Goal: Transaction & Acquisition: Purchase product/service

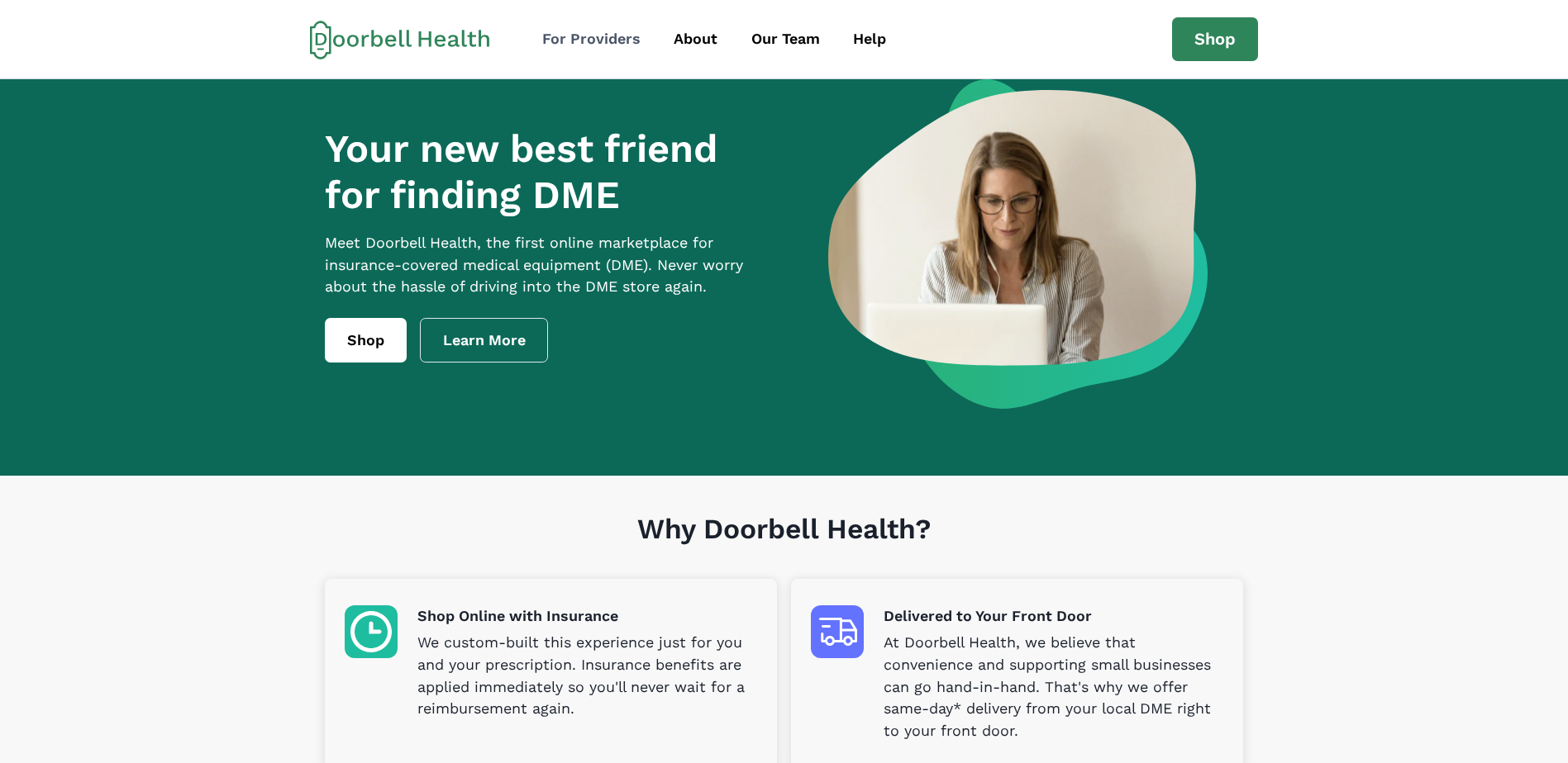
click at [605, 32] on div "For Providers" at bounding box center [592, 40] width 98 height 22
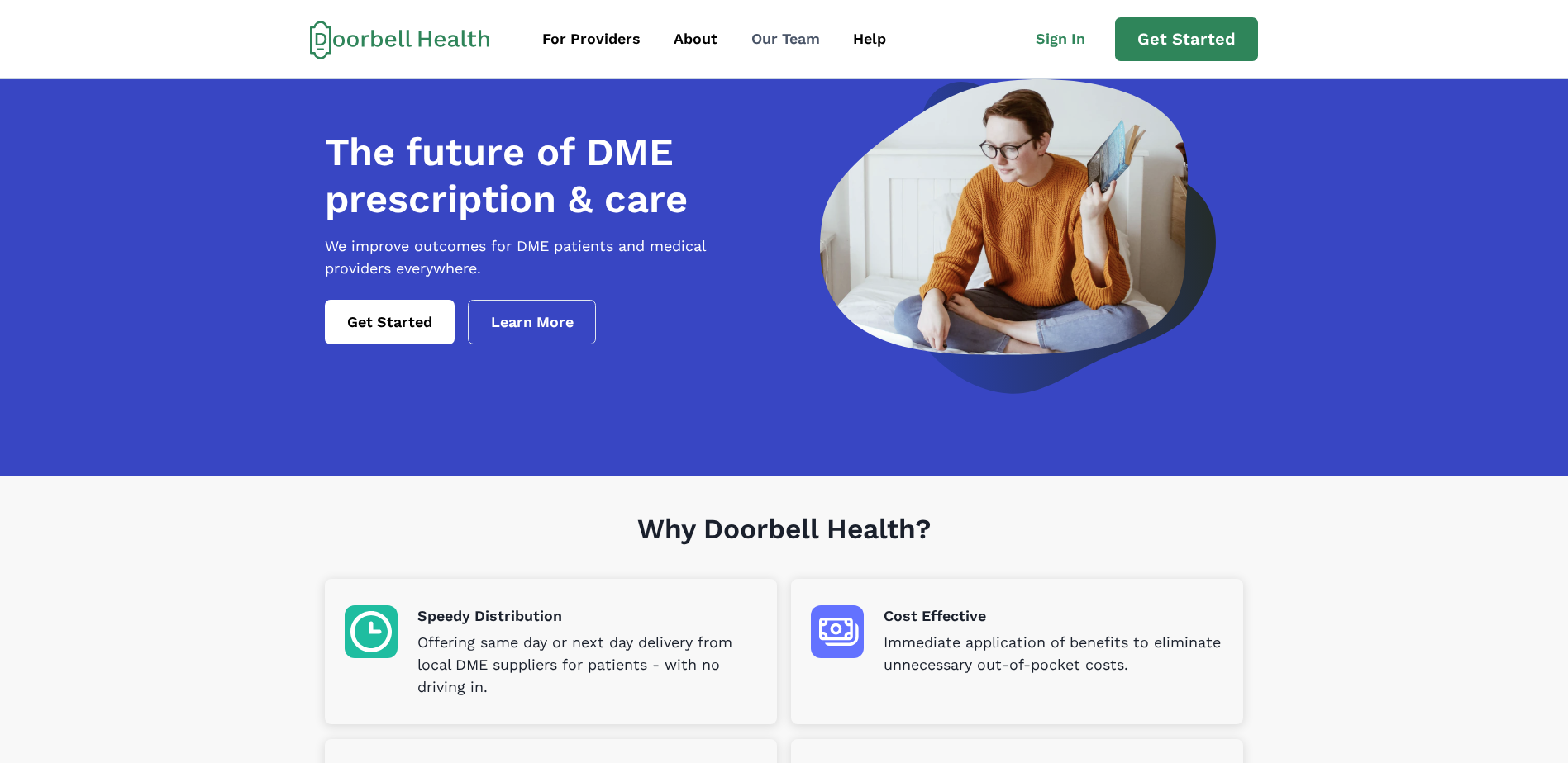
click at [799, 32] on div "Our Team" at bounding box center [786, 40] width 69 height 22
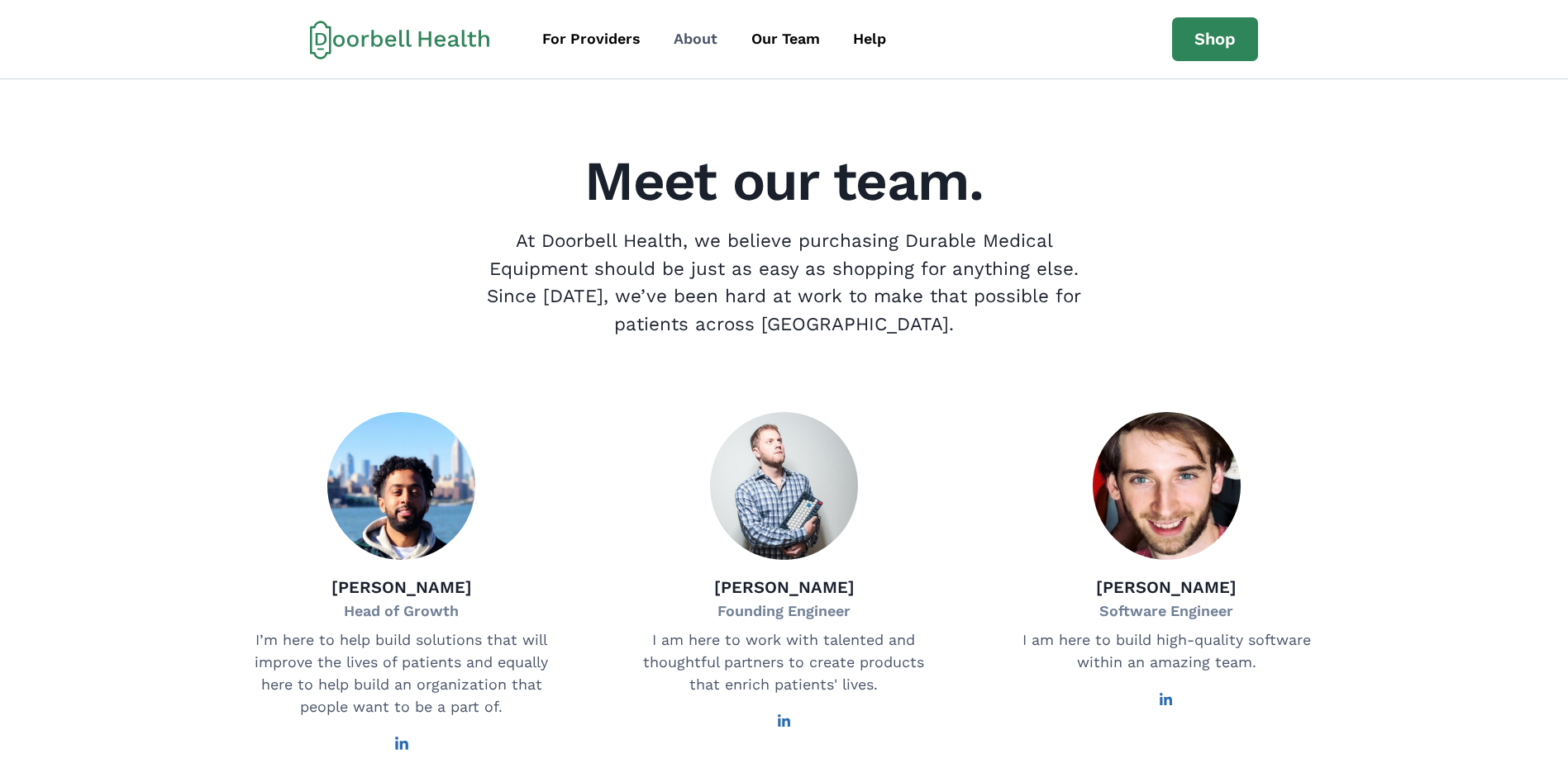
click at [674, 43] on div "About" at bounding box center [695, 40] width 44 height 22
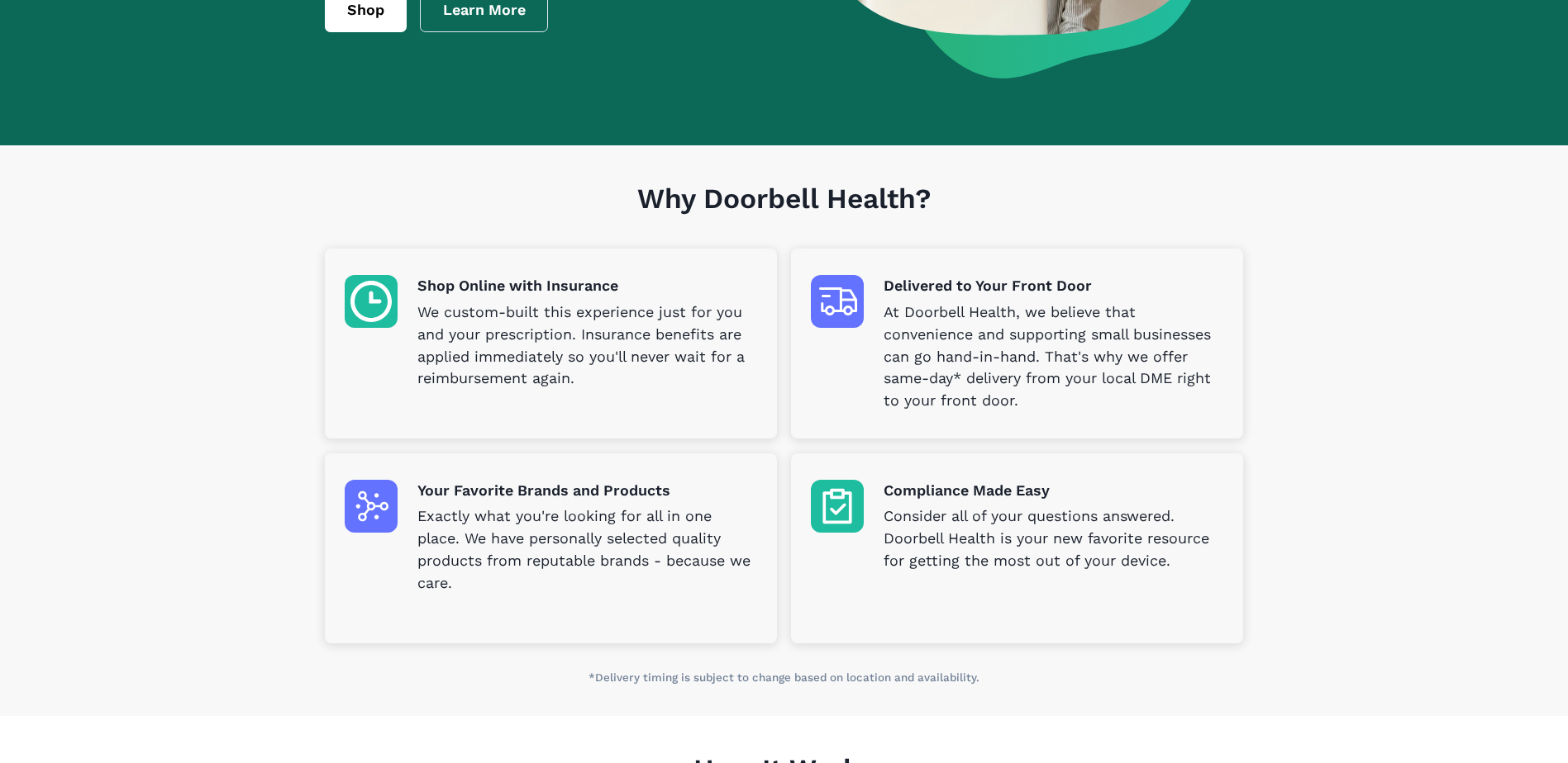
scroll to position [247, 0]
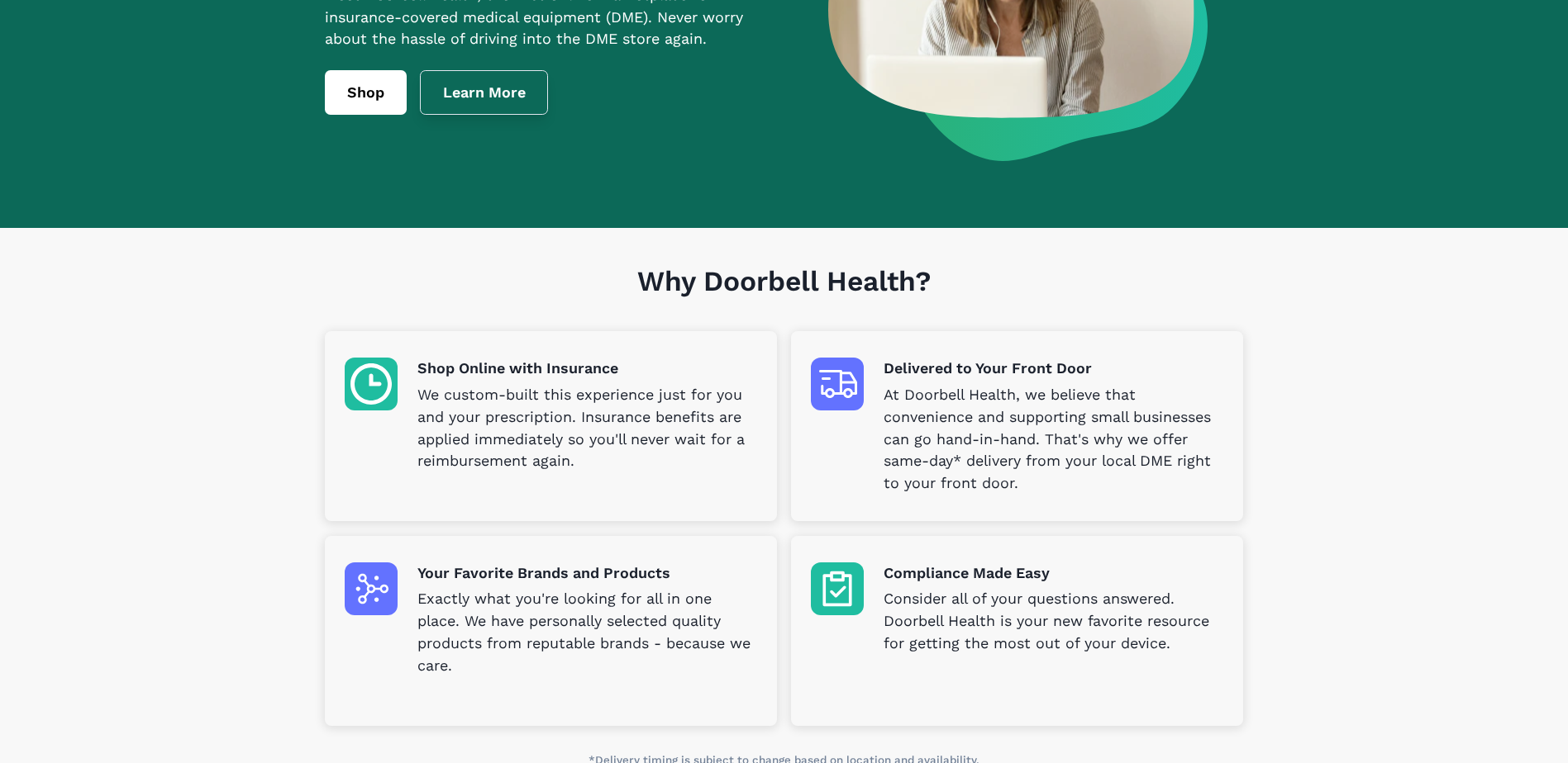
click at [483, 108] on link "Learn More" at bounding box center [484, 92] width 129 height 45
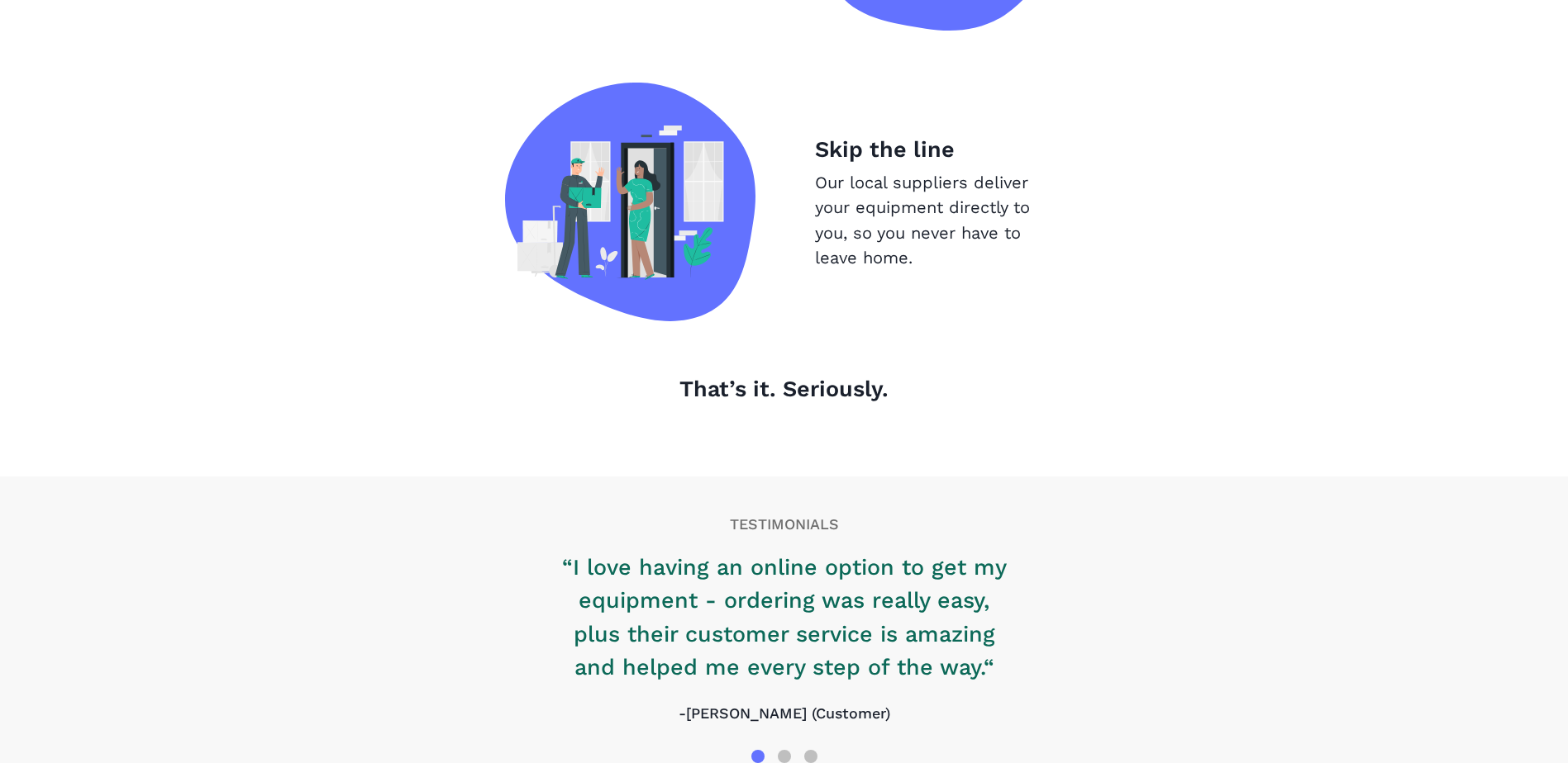
scroll to position [1776, 0]
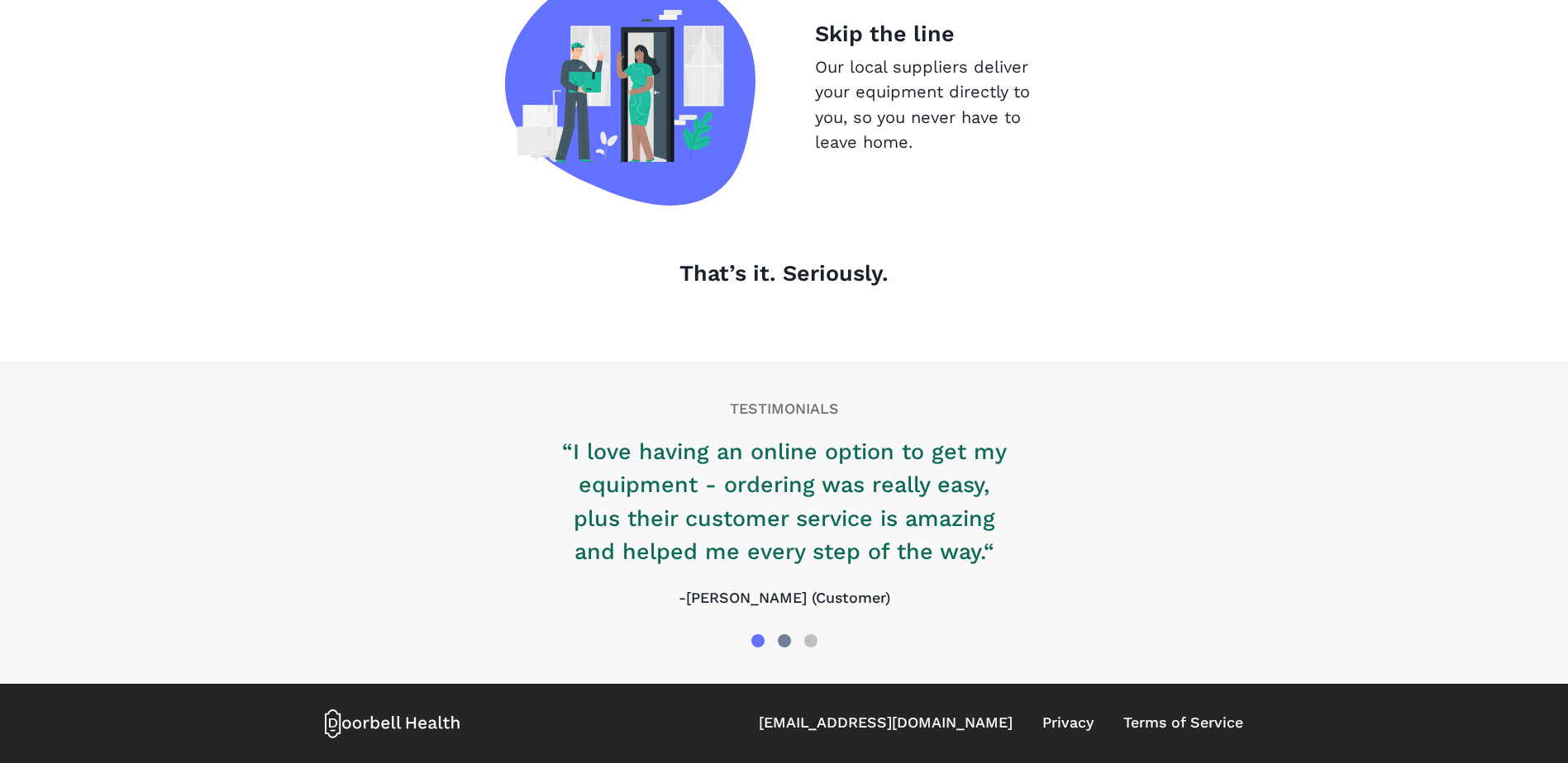
click at [781, 644] on div at bounding box center [784, 641] width 13 height 13
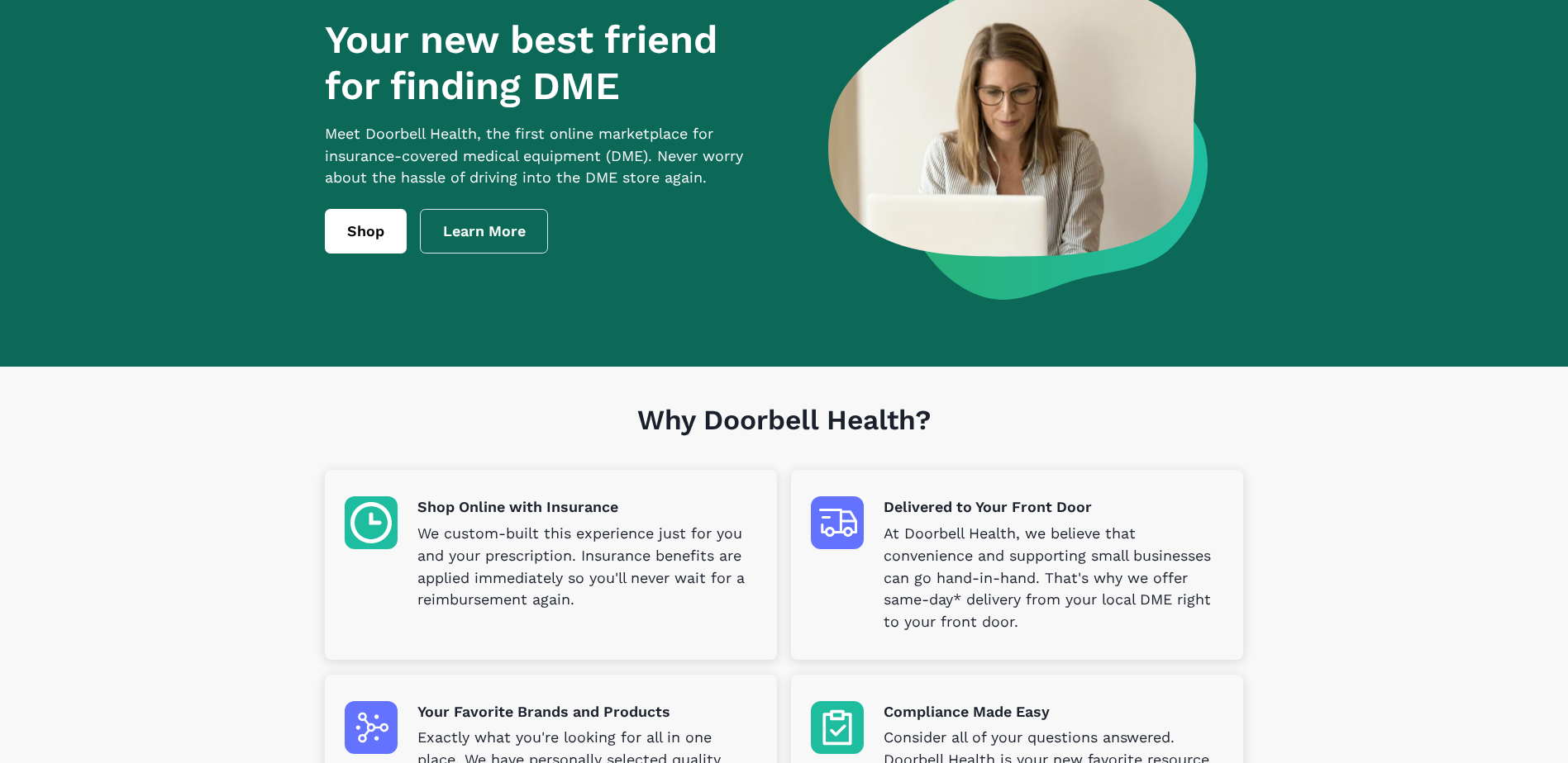
scroll to position [0, 0]
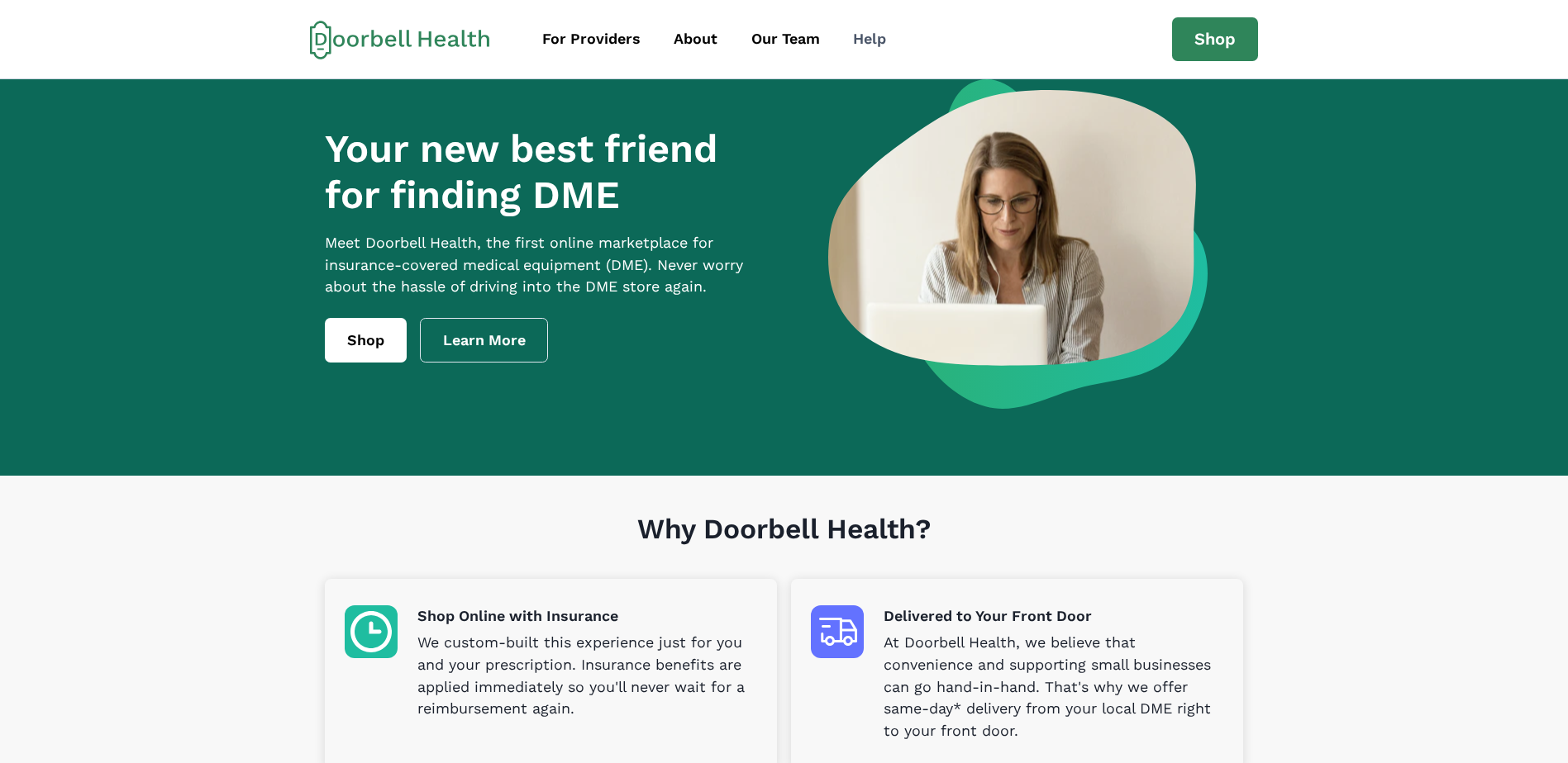
click at [866, 46] on div "Help" at bounding box center [869, 40] width 33 height 22
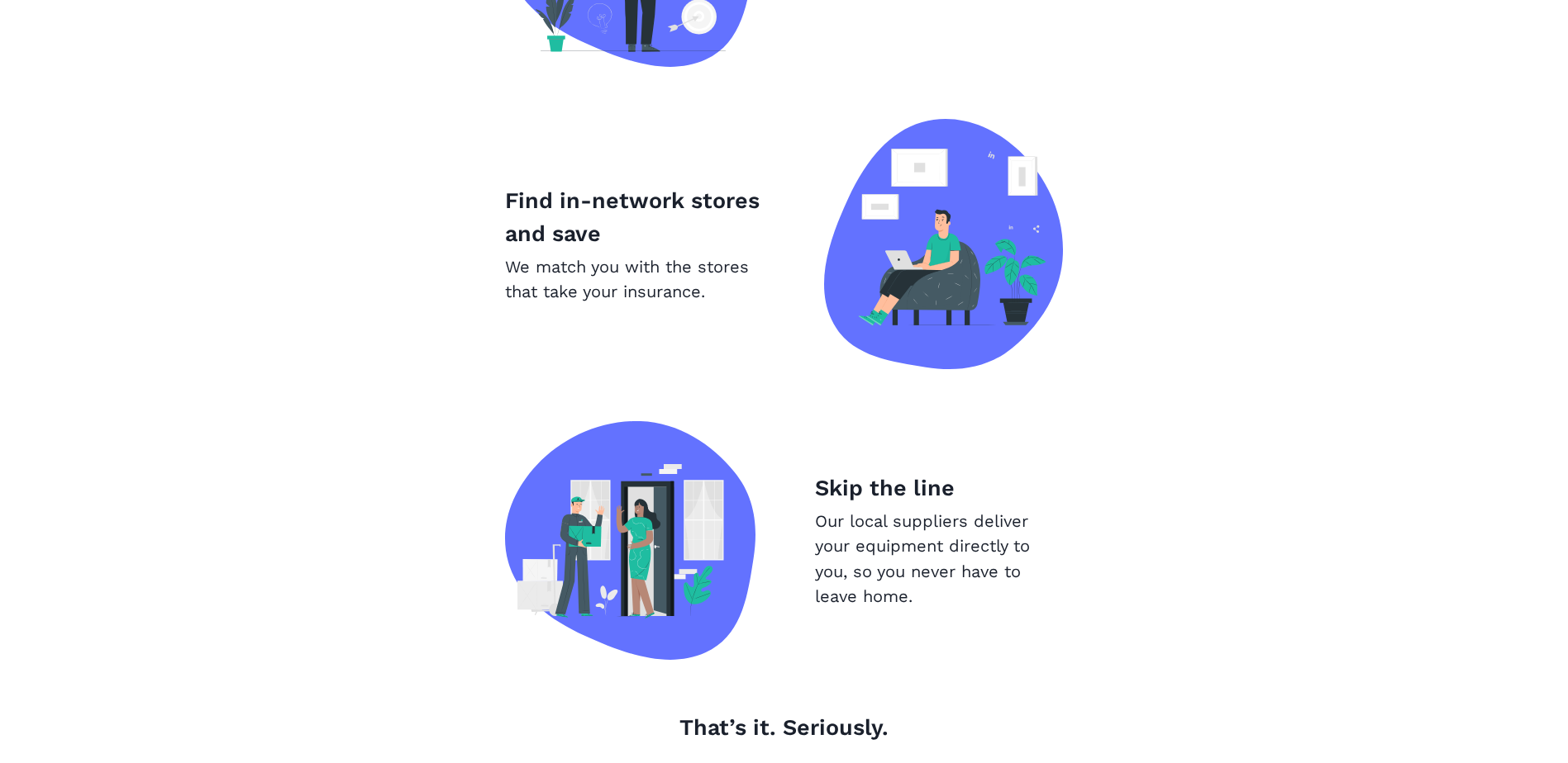
scroll to position [1776, 0]
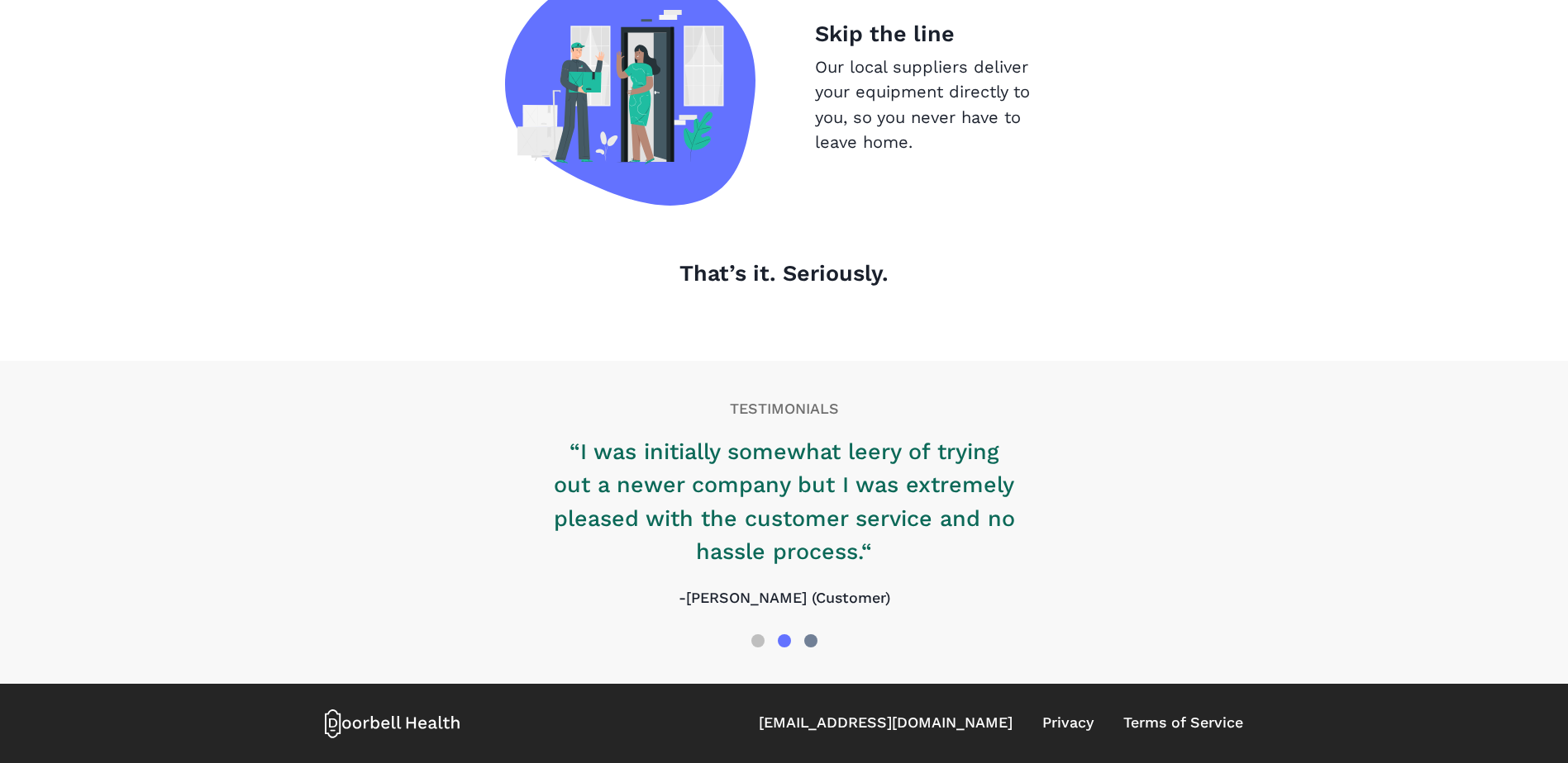
click at [810, 641] on div at bounding box center [810, 641] width 13 height 13
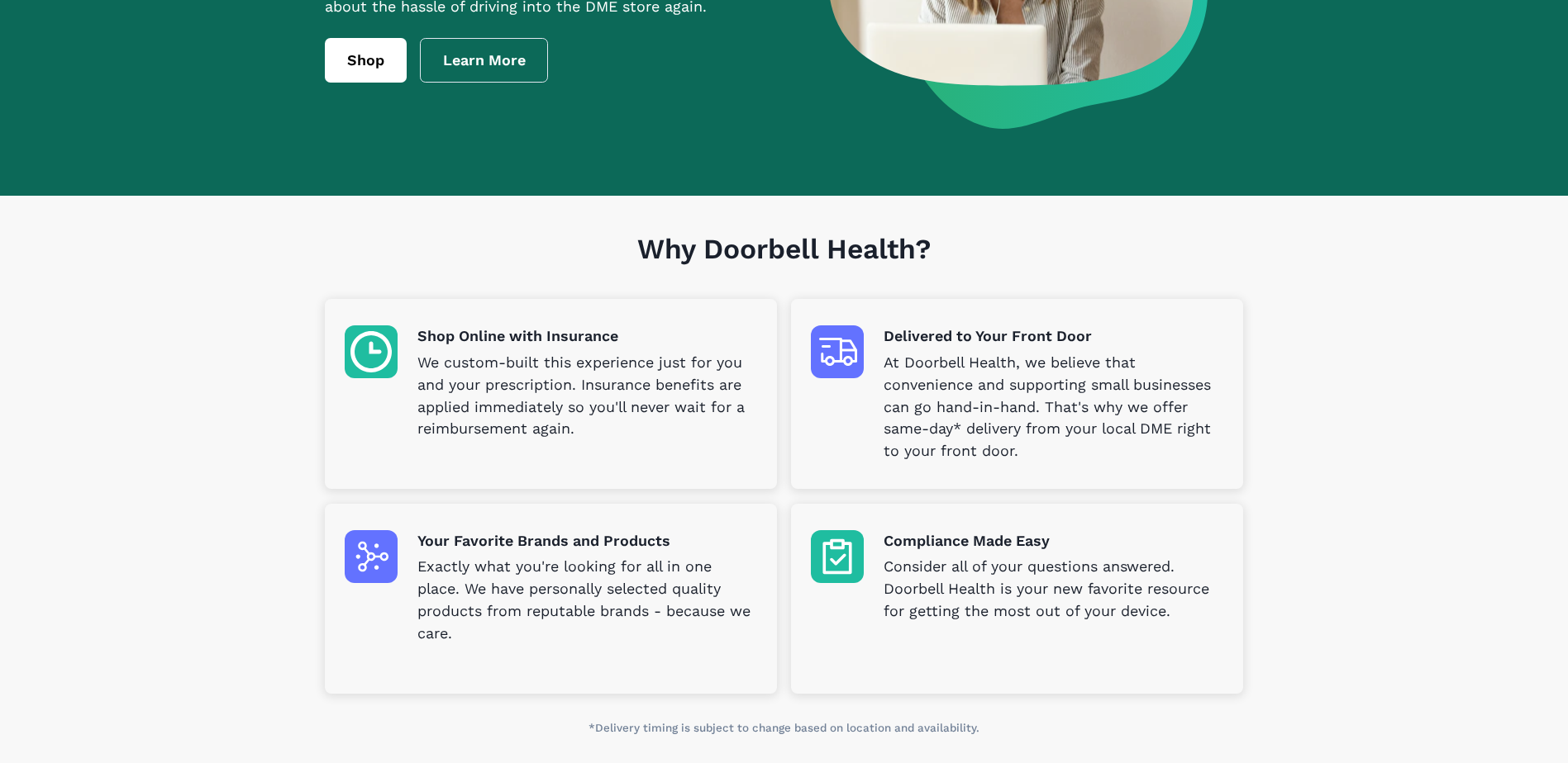
scroll to position [0, 0]
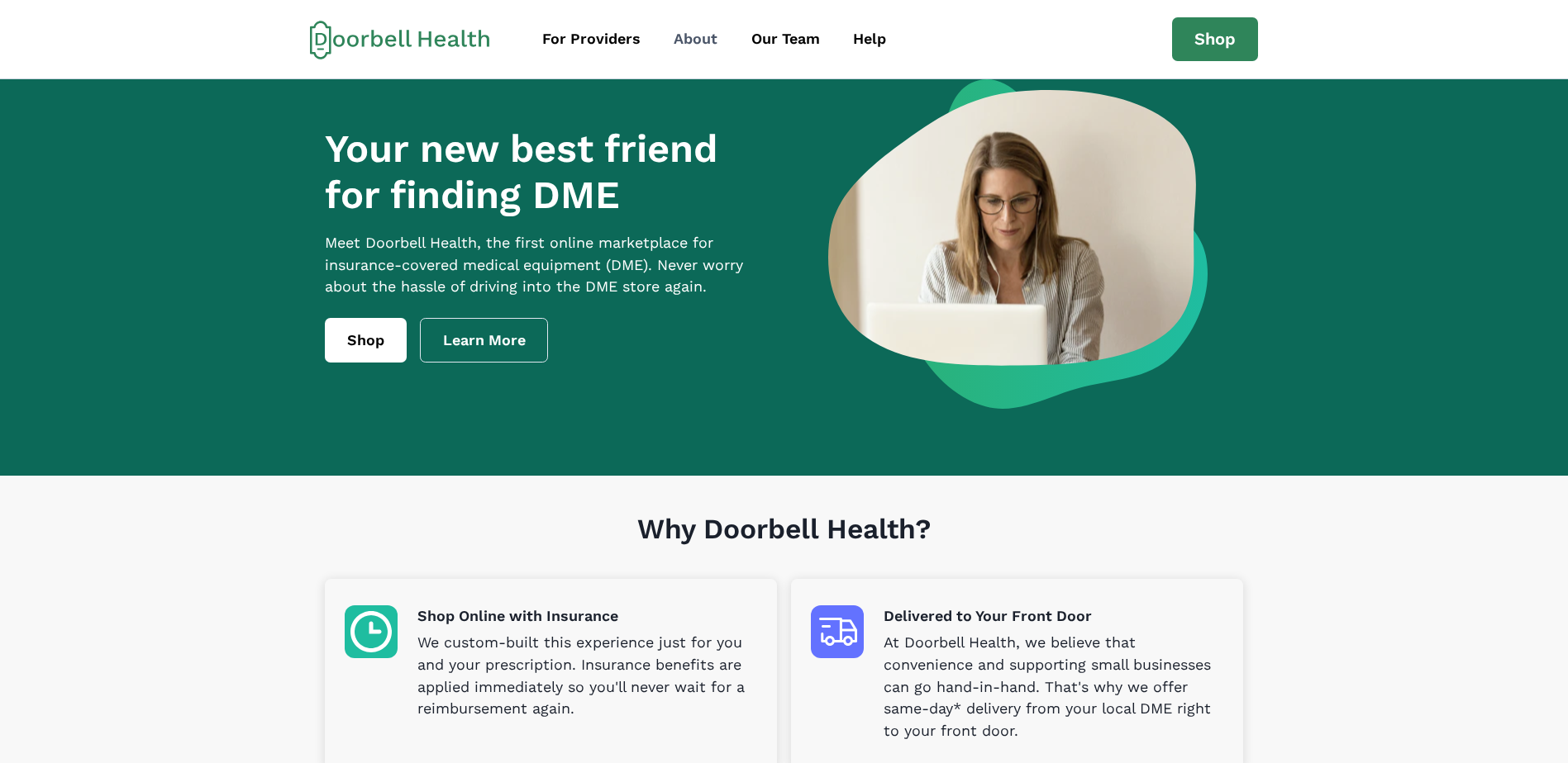
click at [717, 39] on link "About" at bounding box center [695, 39] width 73 height 37
click at [705, 35] on div "About" at bounding box center [695, 40] width 44 height 22
click at [608, 29] on div "For Providers" at bounding box center [592, 40] width 98 height 22
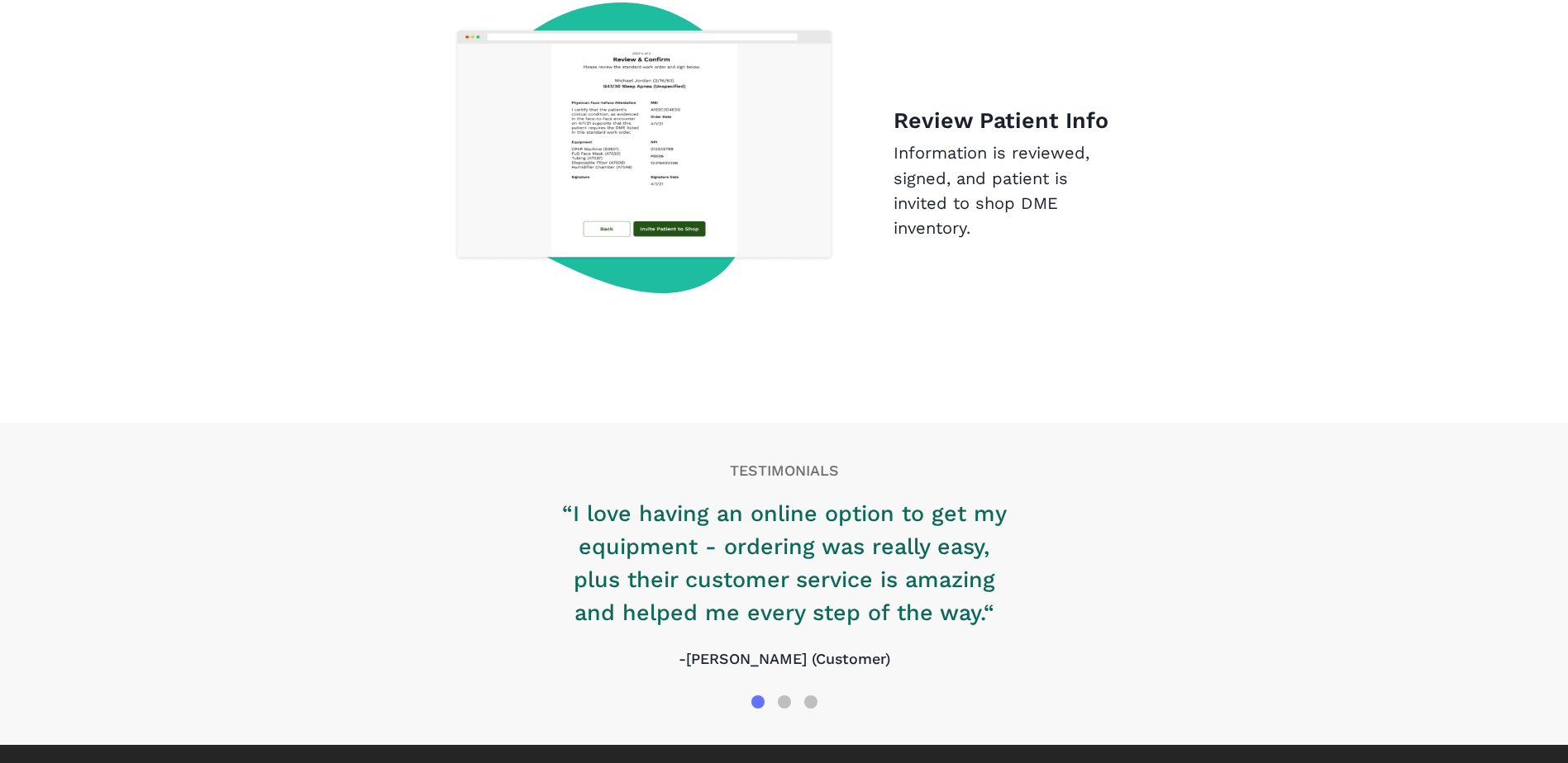
scroll to position [2617, 0]
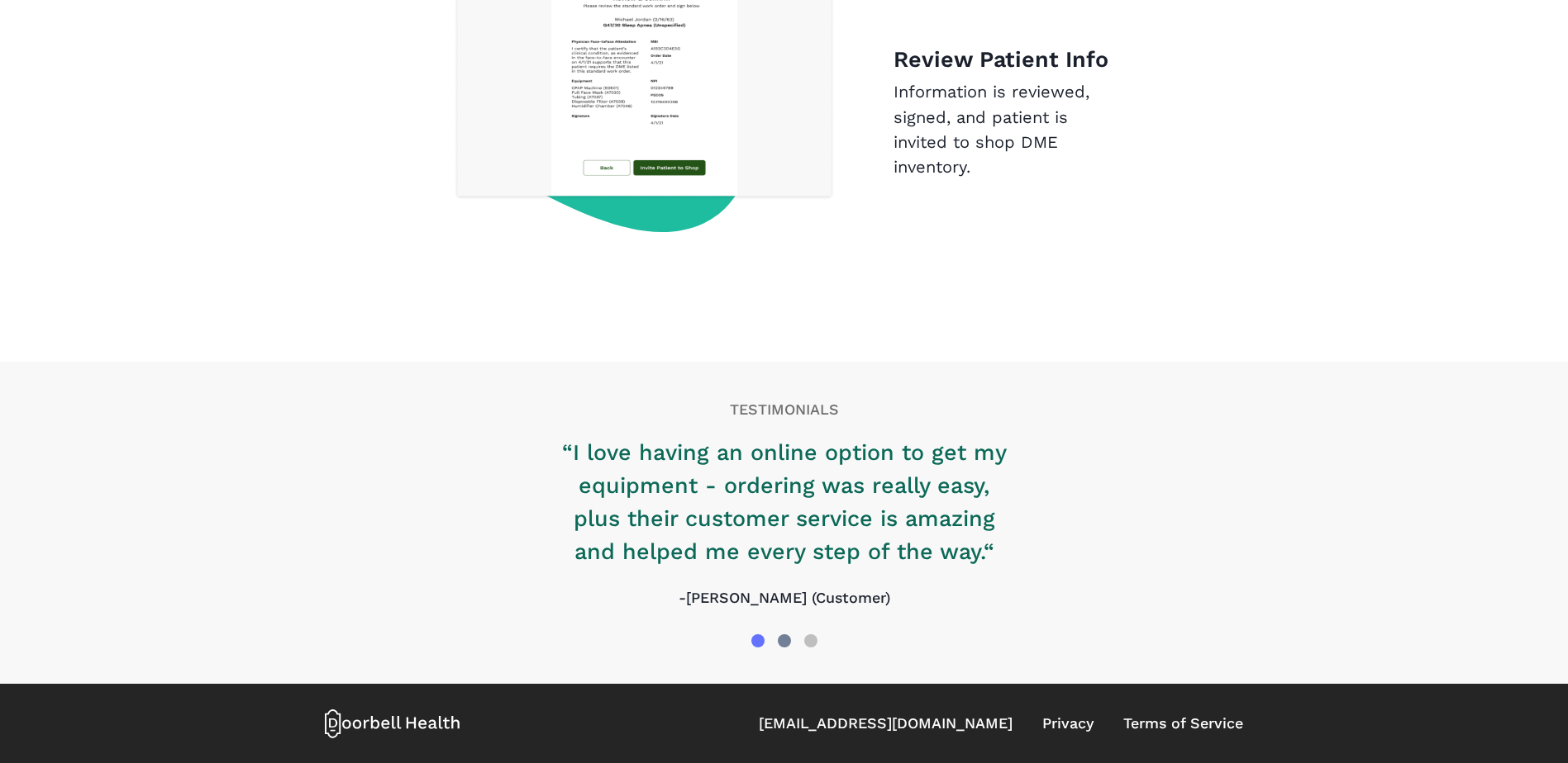
click at [787, 634] on div at bounding box center [784, 641] width 27 height 27
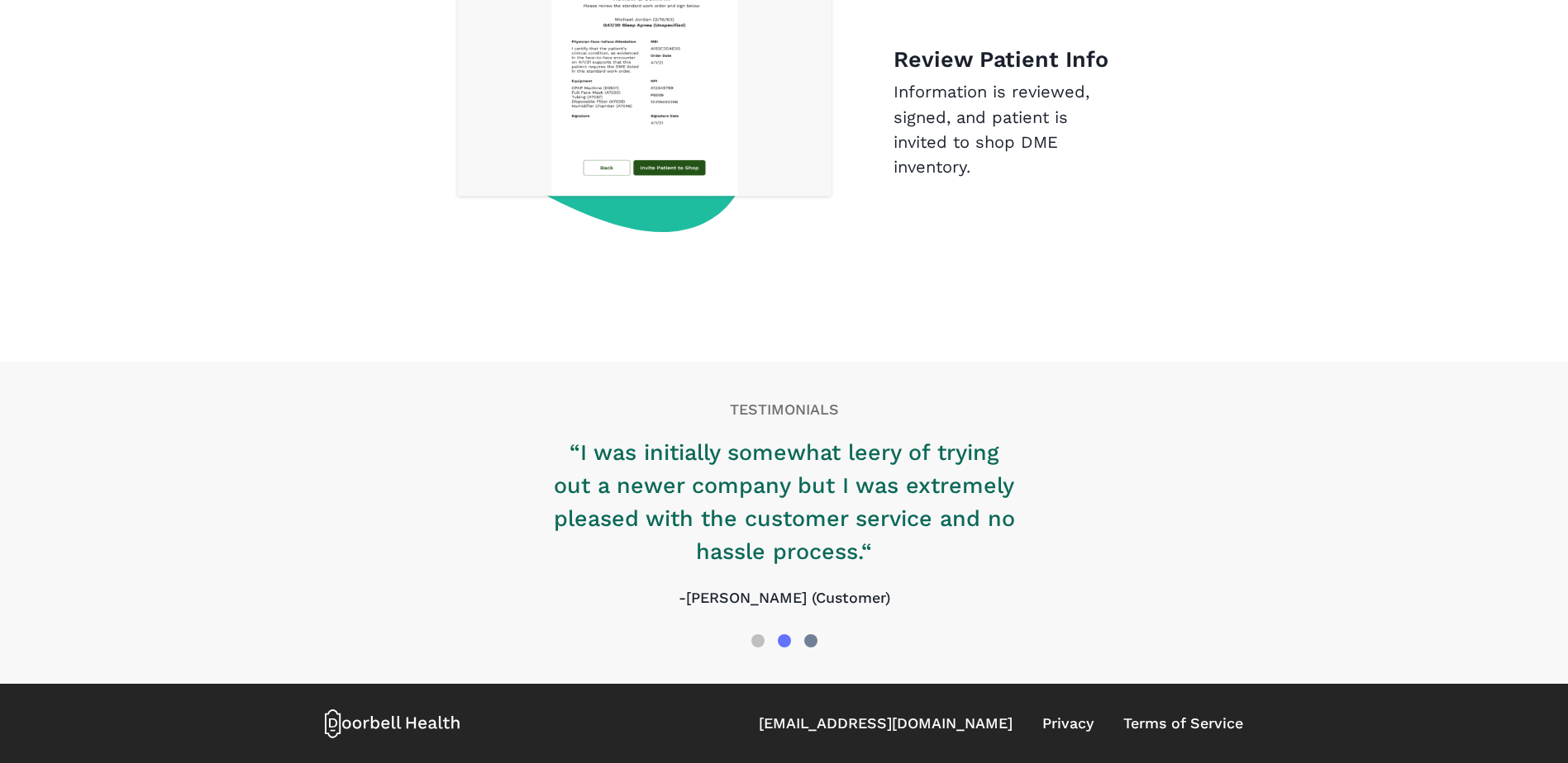
click at [812, 641] on div at bounding box center [810, 641] width 13 height 13
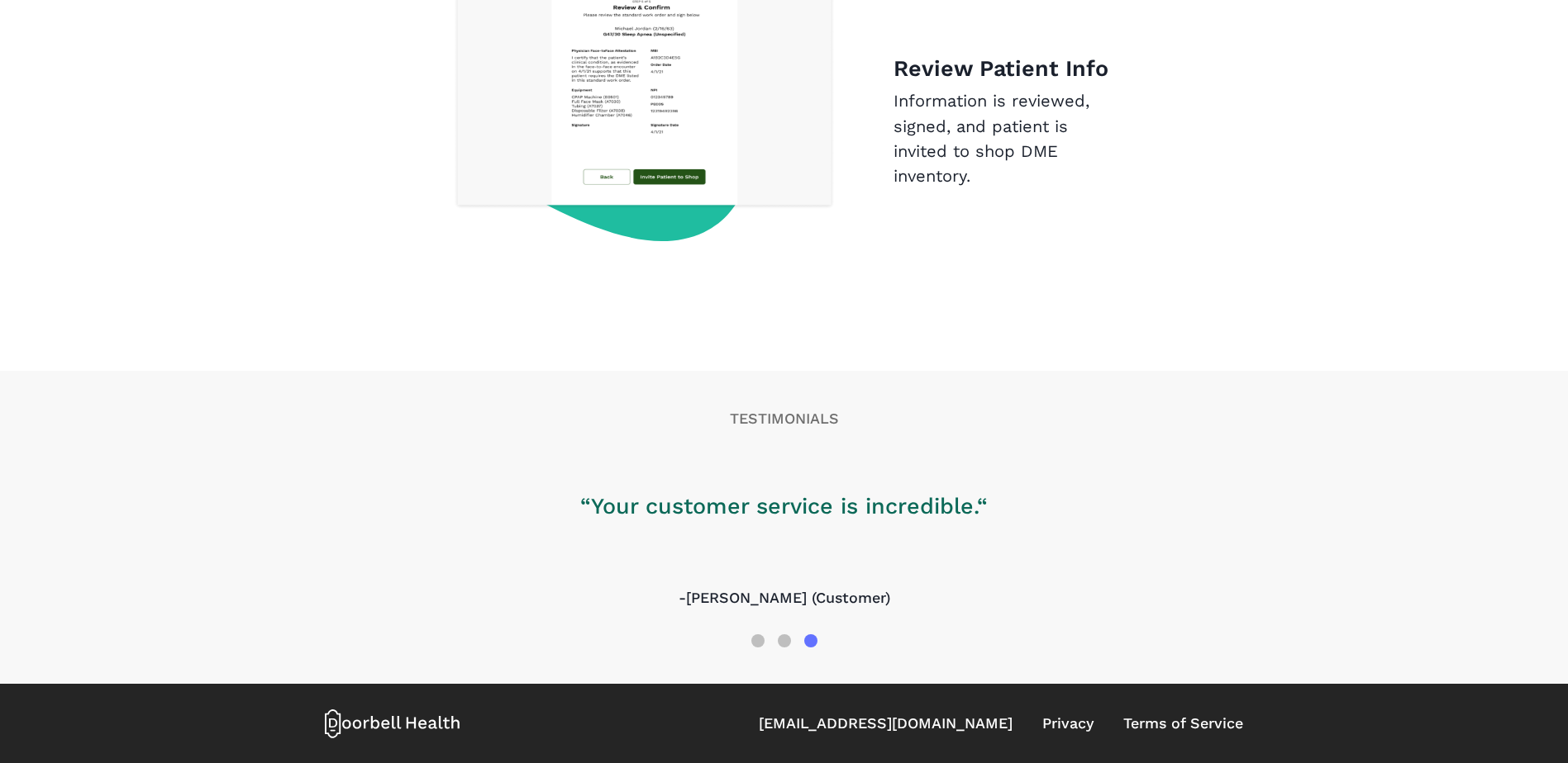
scroll to position [2608, 0]
click at [758, 647] on div at bounding box center [757, 641] width 13 height 13
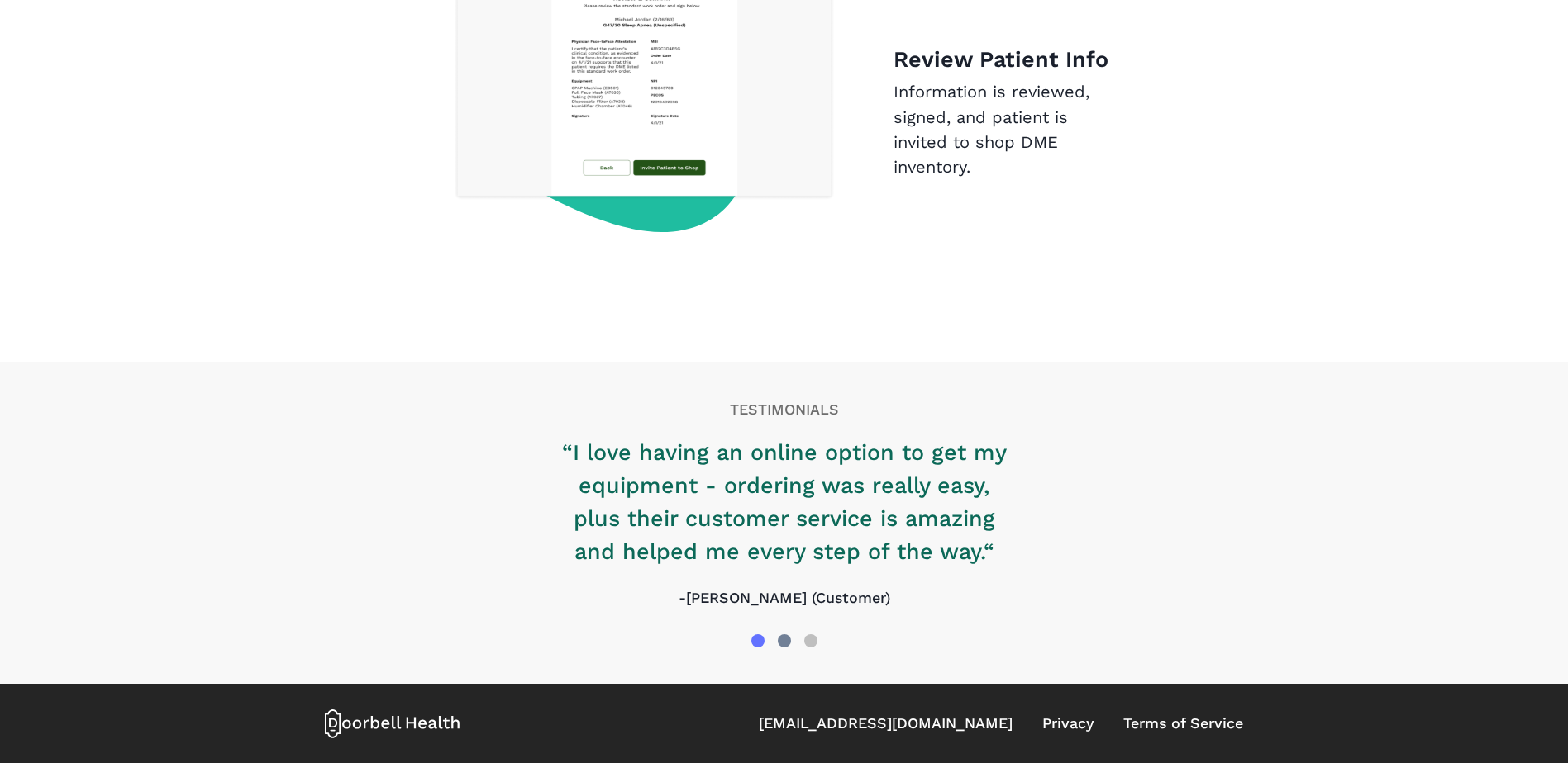
click at [785, 646] on div at bounding box center [784, 641] width 13 height 13
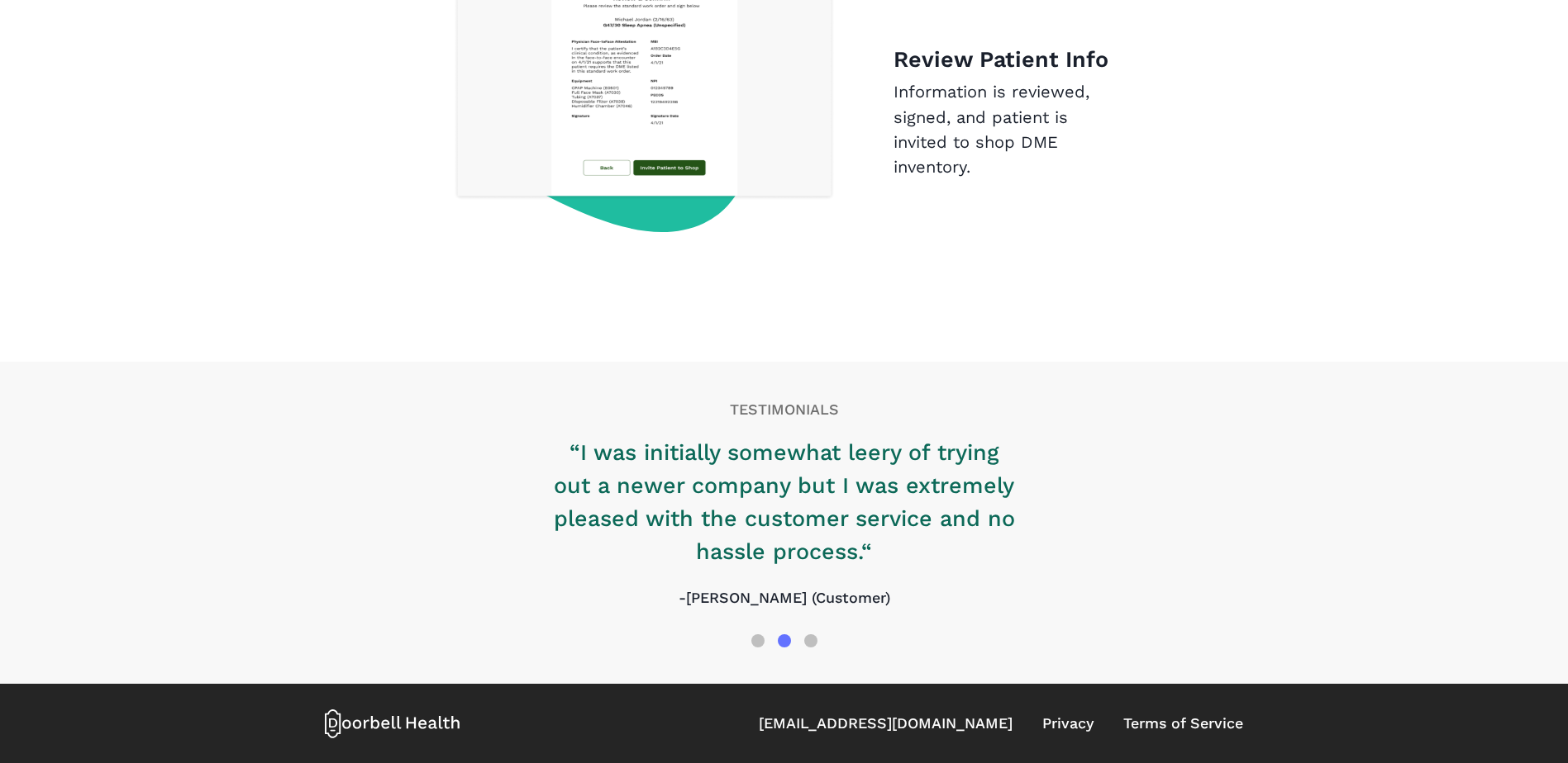
click at [786, 645] on div at bounding box center [784, 641] width 13 height 13
click at [810, 645] on div at bounding box center [810, 641] width 13 height 13
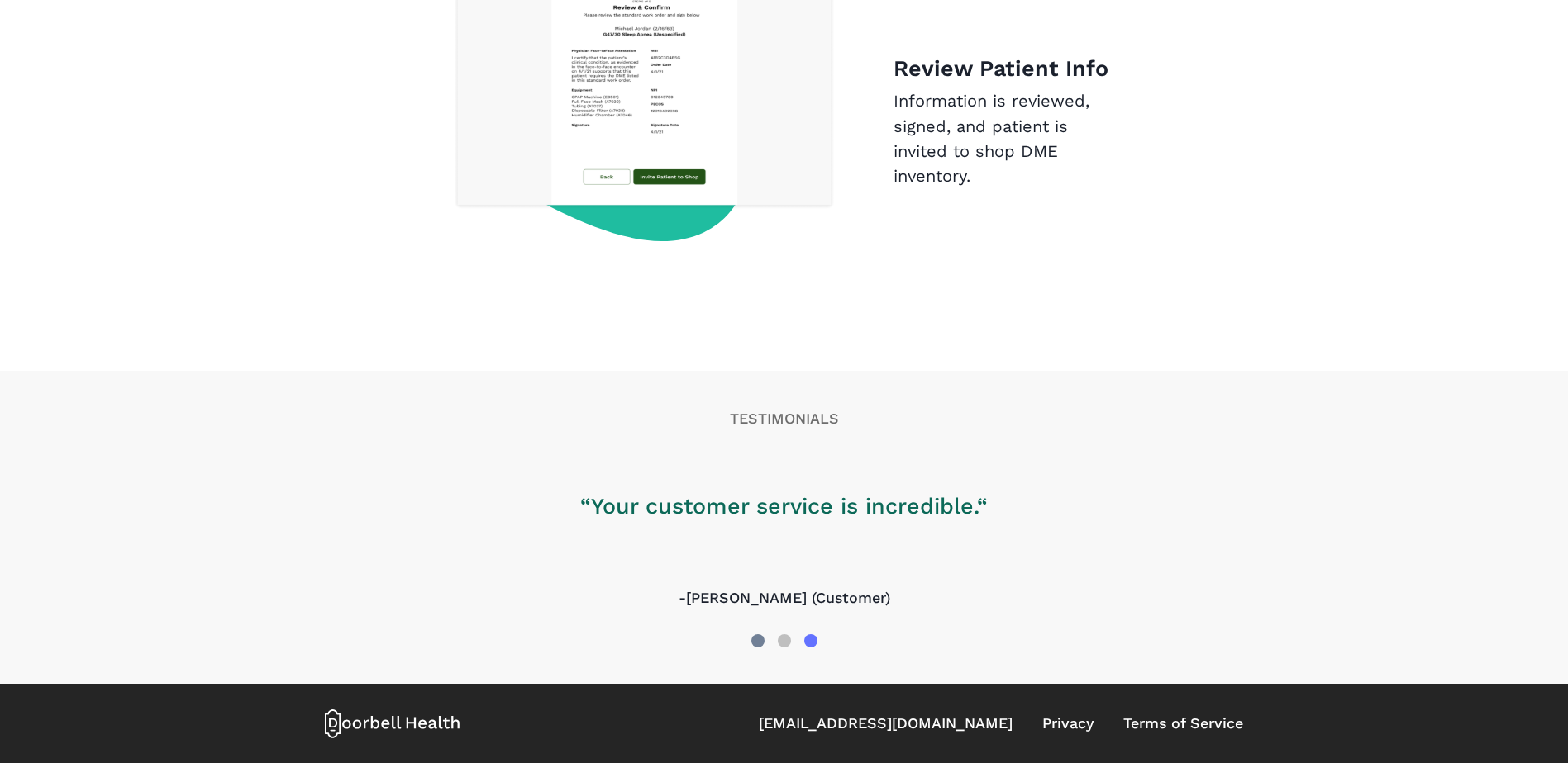
click at [756, 635] on div at bounding box center [757, 641] width 13 height 13
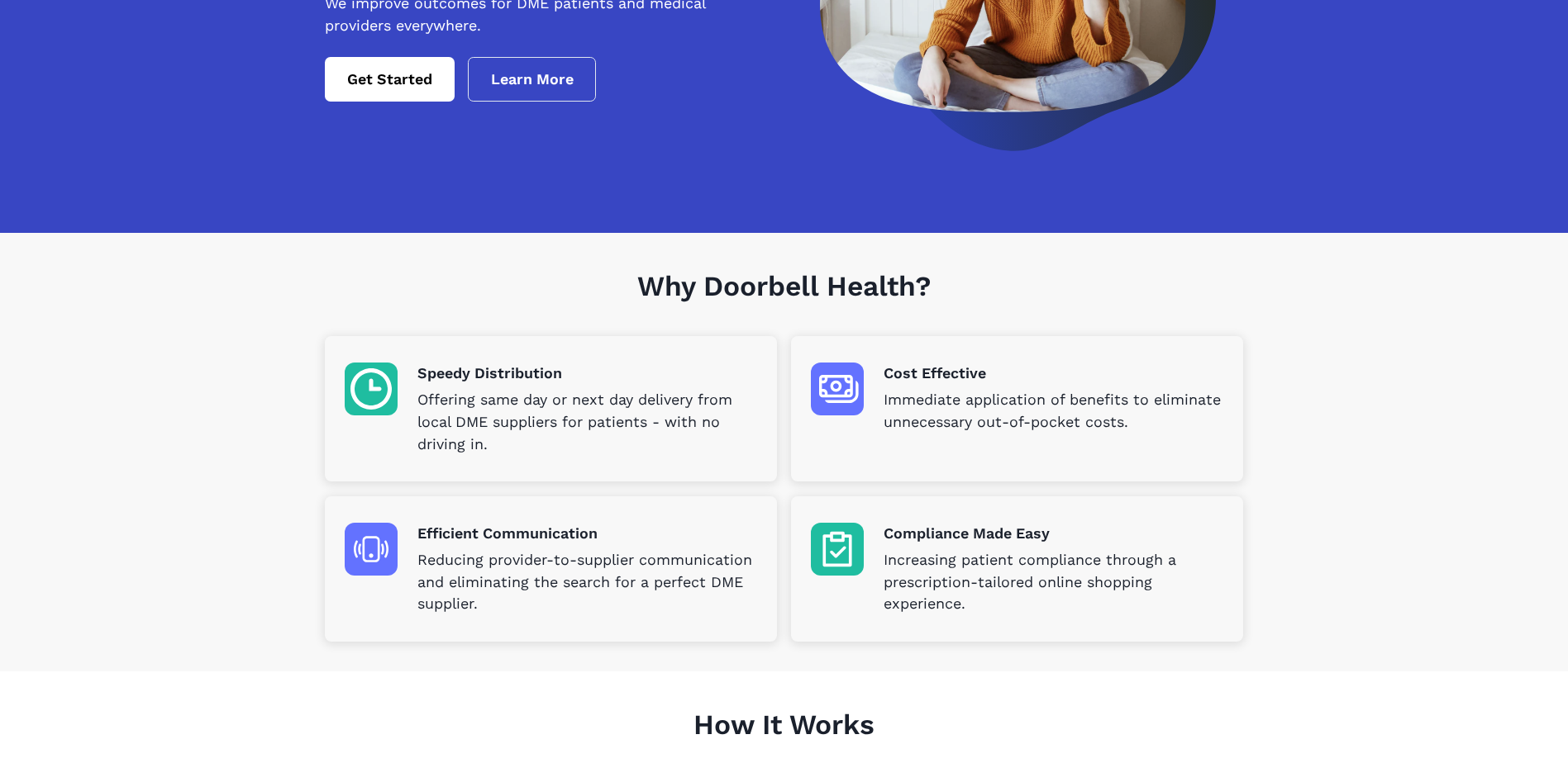
scroll to position [0, 0]
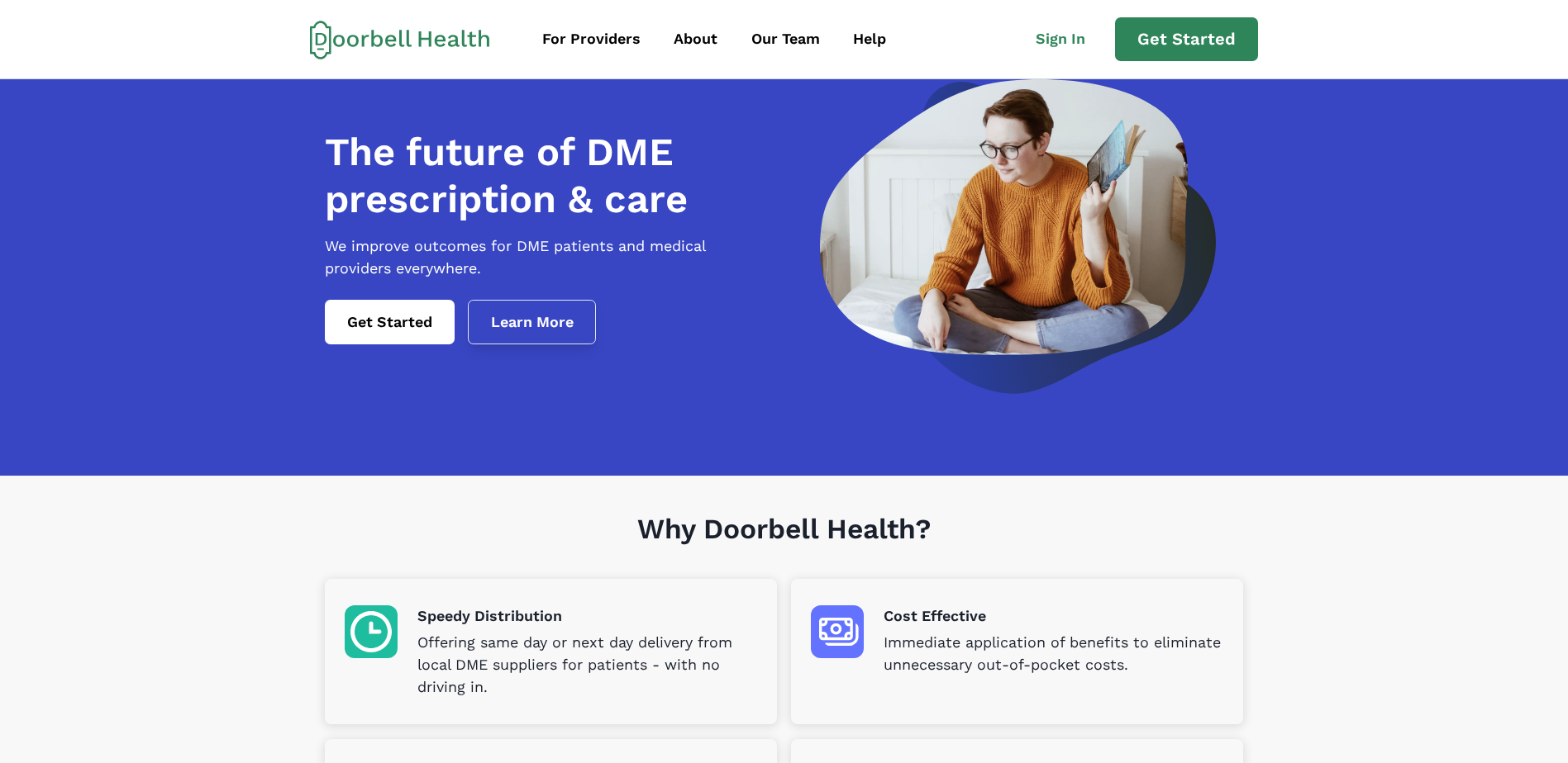
click at [576, 333] on link "Learn More" at bounding box center [531, 322] width 129 height 45
click at [775, 40] on div "Our Team" at bounding box center [786, 40] width 69 height 22
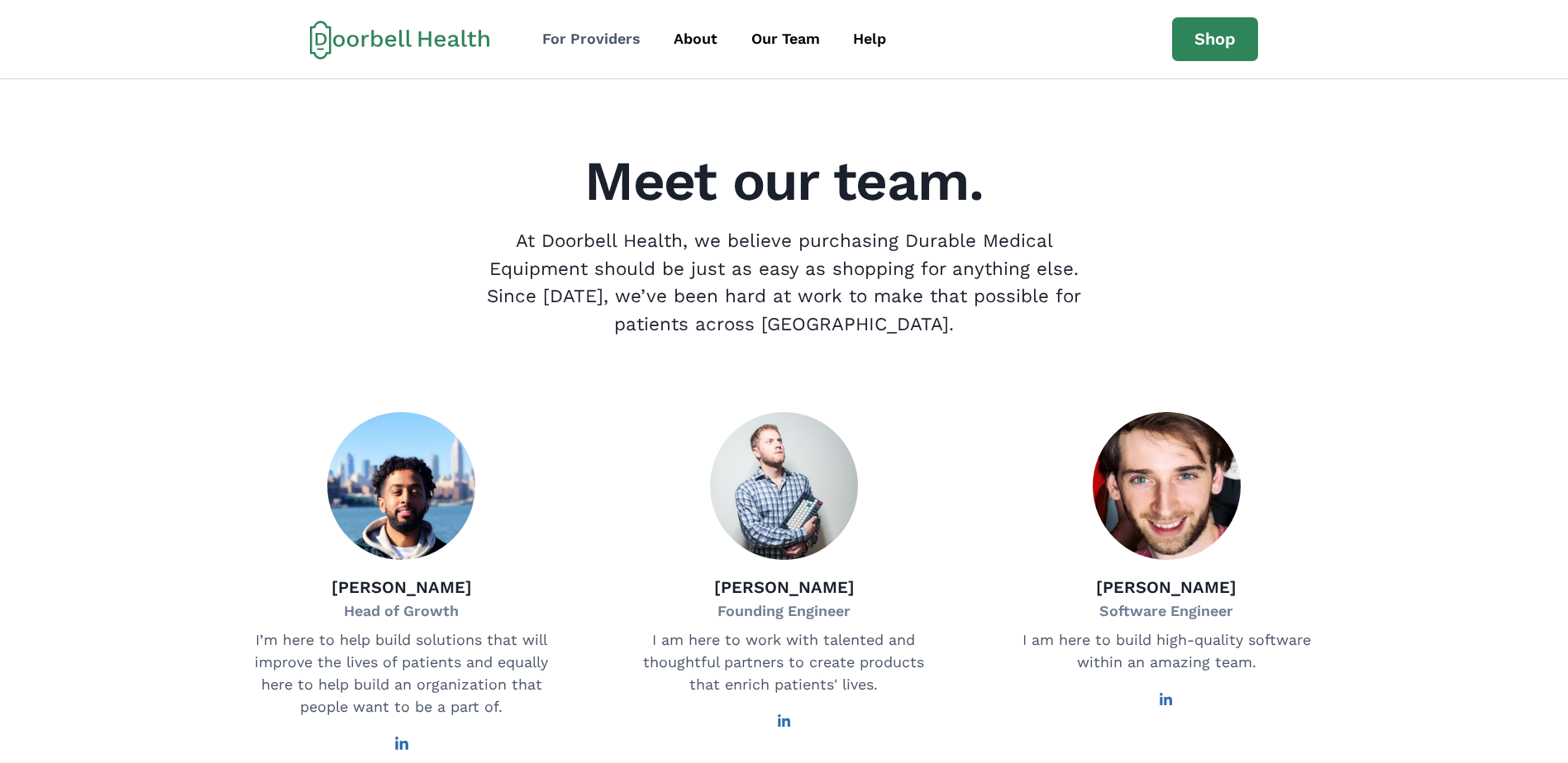
click at [585, 45] on div "For Providers" at bounding box center [592, 40] width 98 height 22
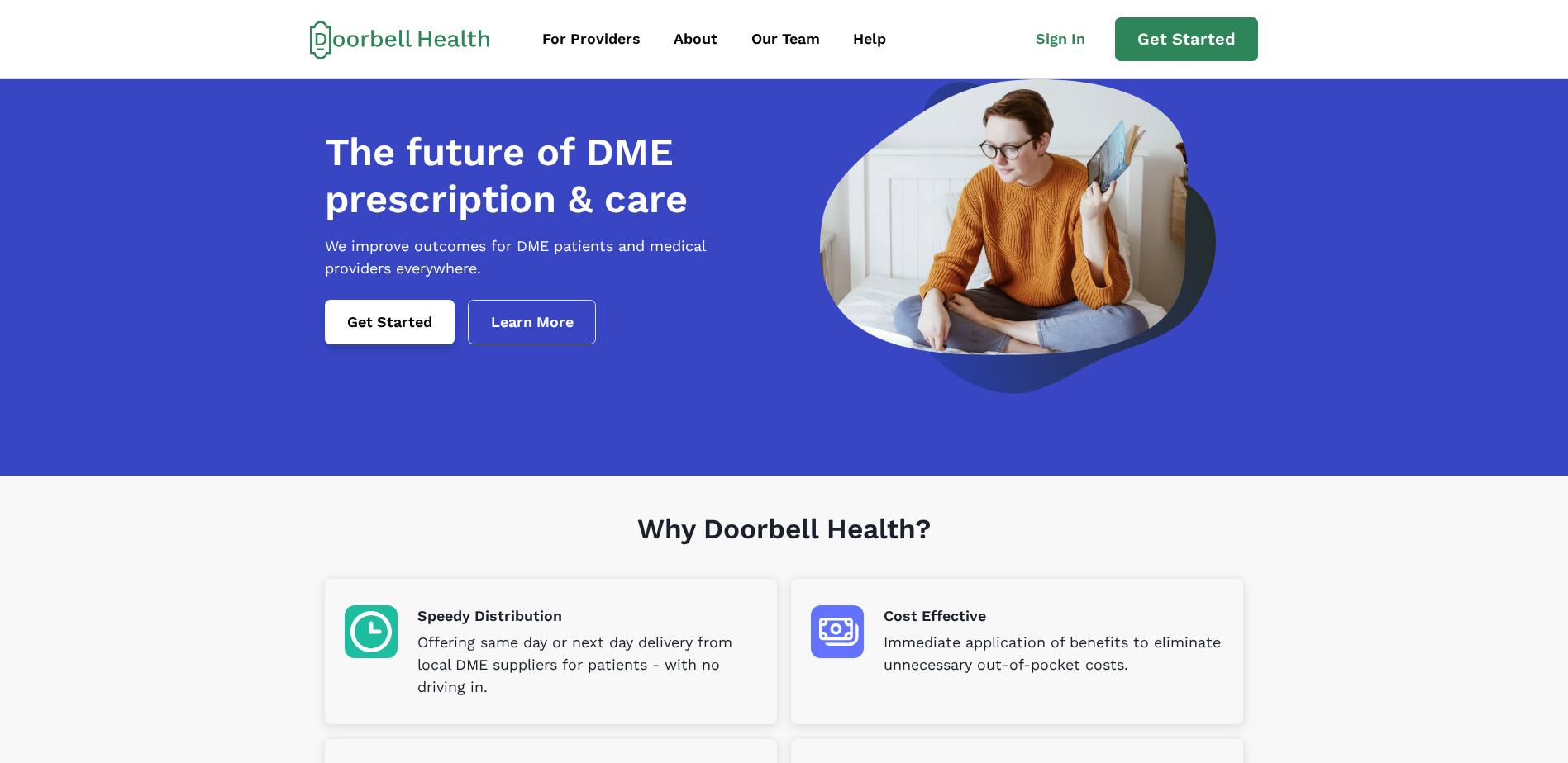
click at [384, 345] on link "Get Started" at bounding box center [390, 322] width 129 height 45
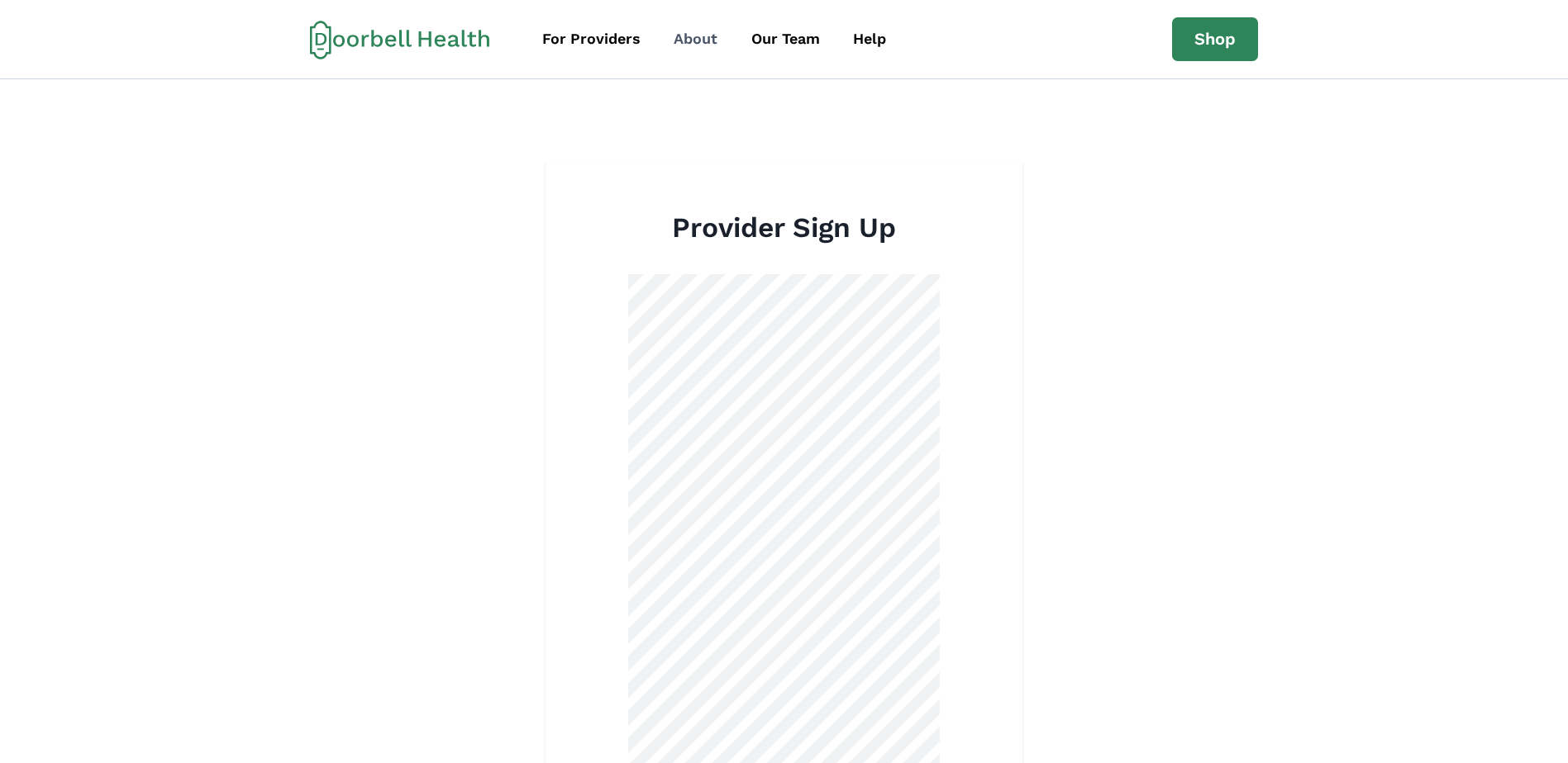
click at [701, 31] on div "About" at bounding box center [695, 40] width 44 height 22
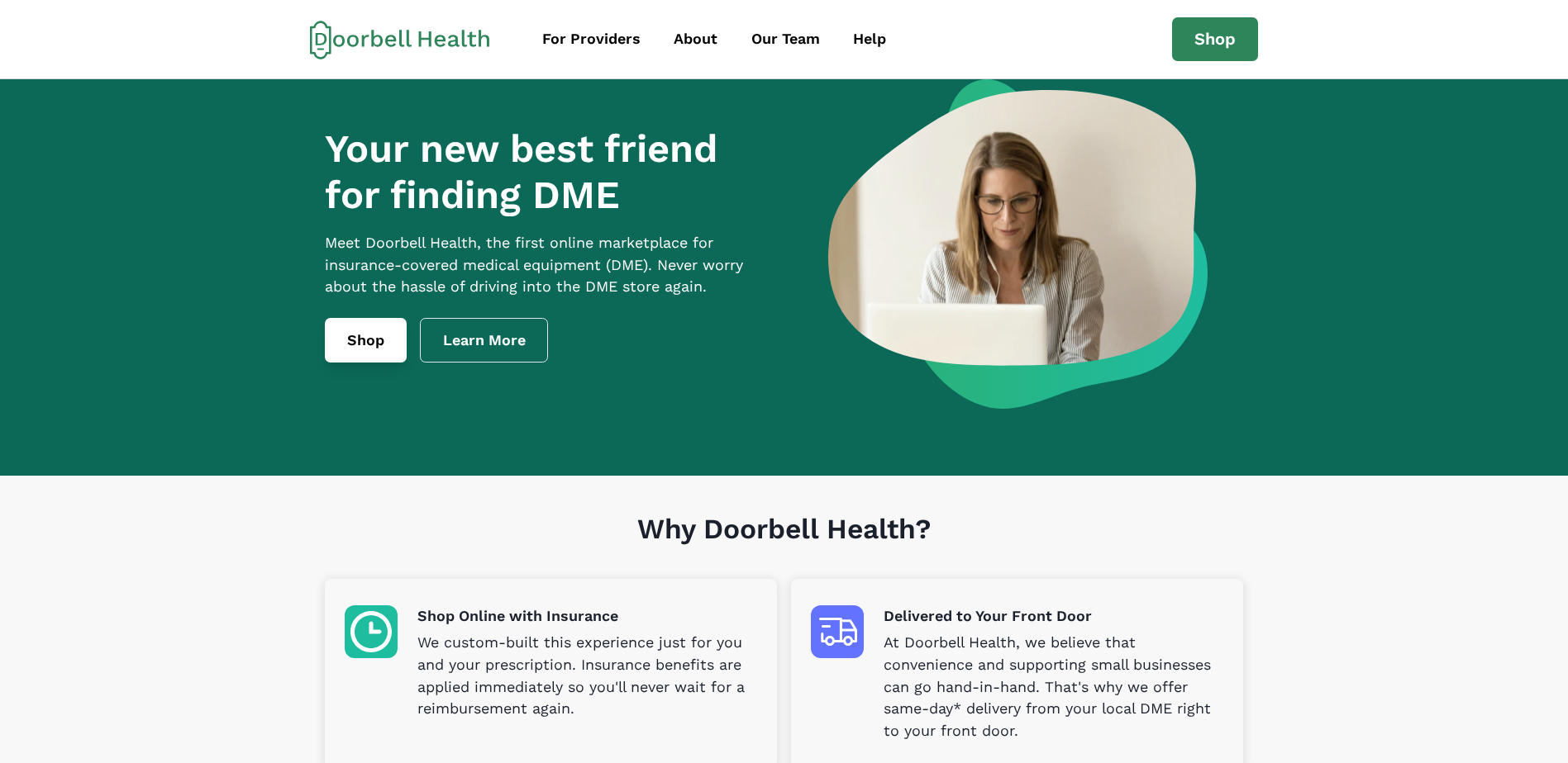
click at [360, 351] on link "Shop" at bounding box center [366, 341] width 82 height 45
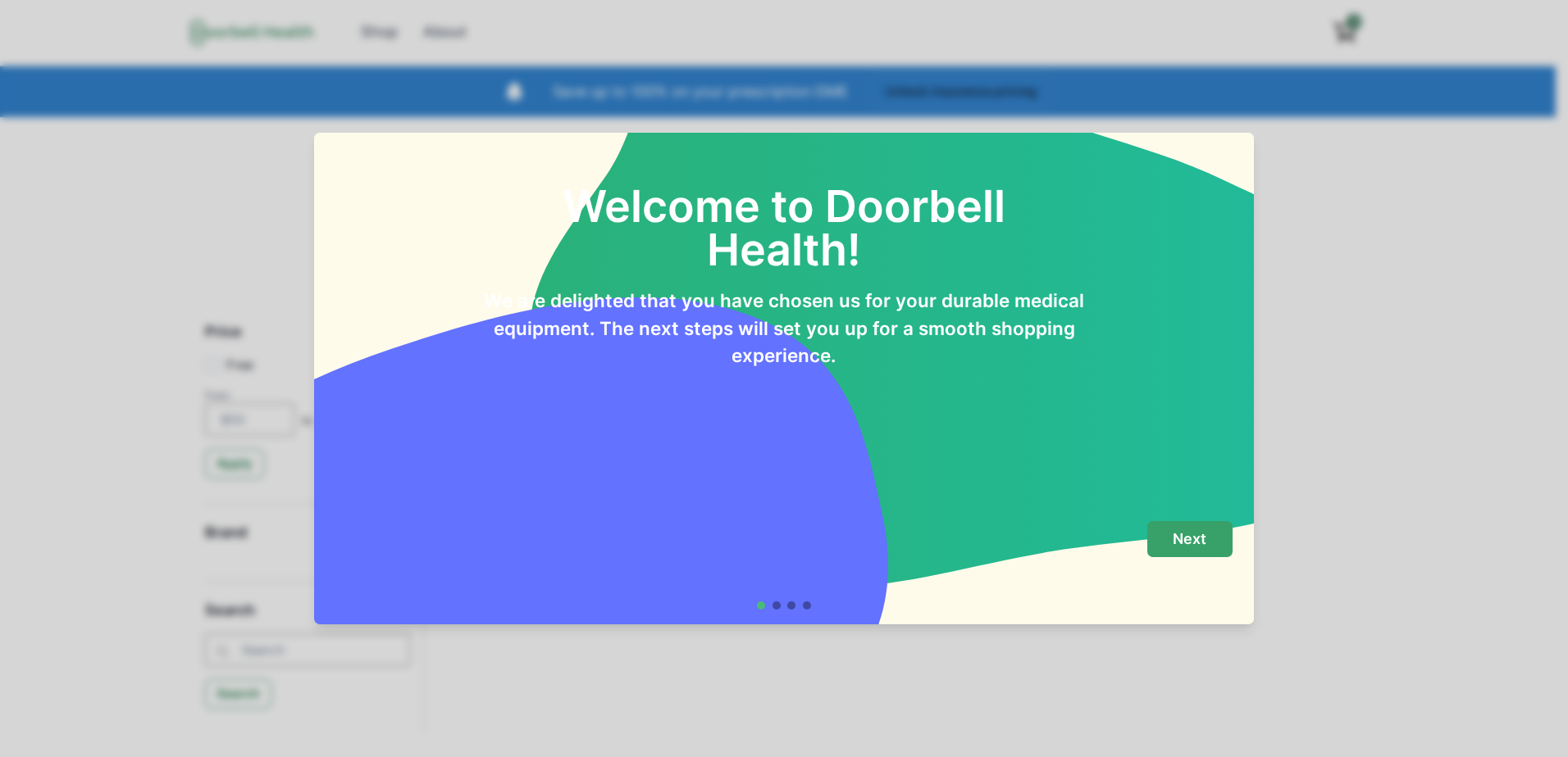
click at [1209, 547] on button "Next" at bounding box center [1190, 539] width 86 height 37
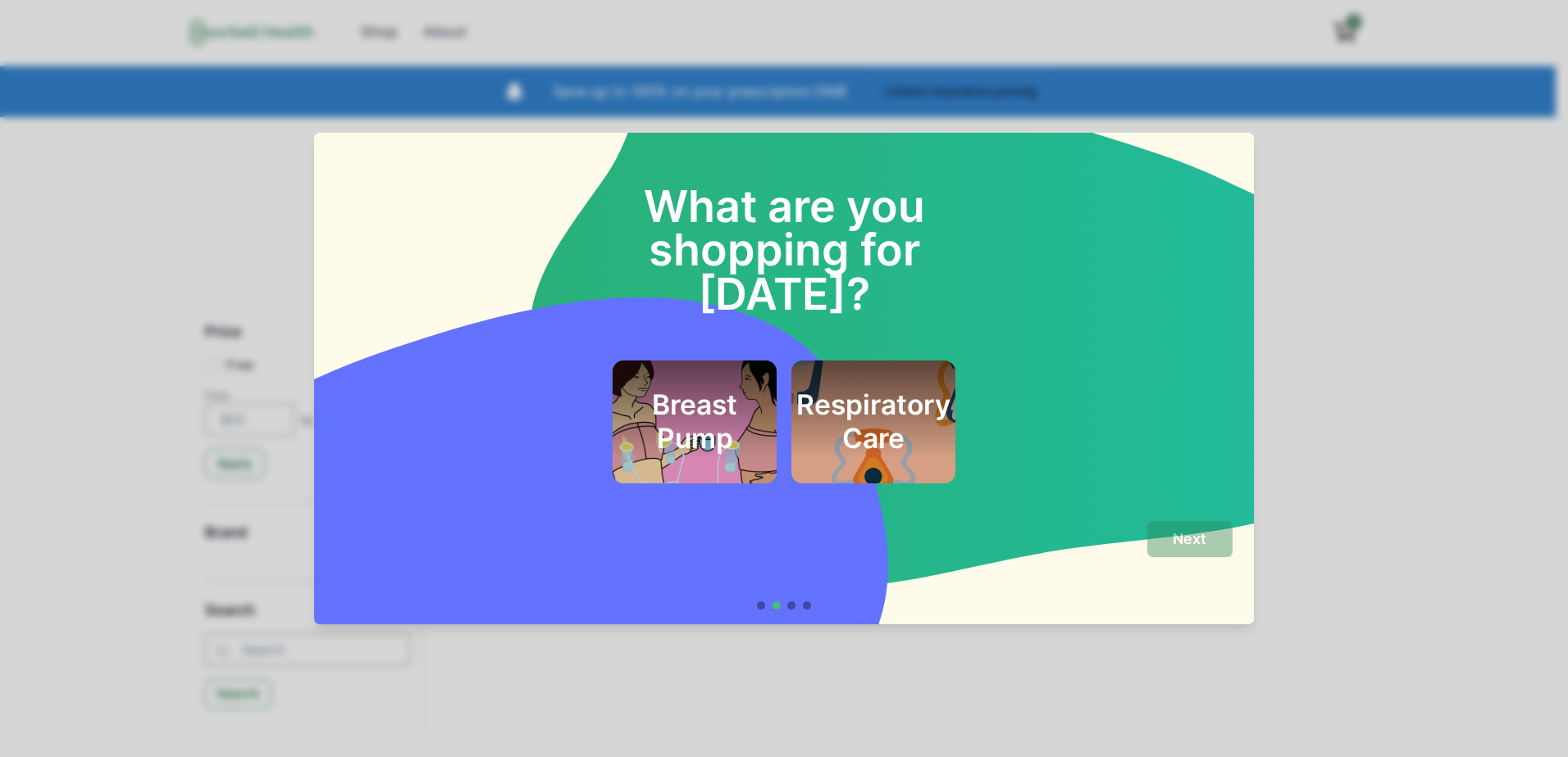
click at [883, 394] on h2 "Respiratory Care" at bounding box center [873, 422] width 154 height 67
click at [1194, 538] on p "Next" at bounding box center [1189, 539] width 33 height 18
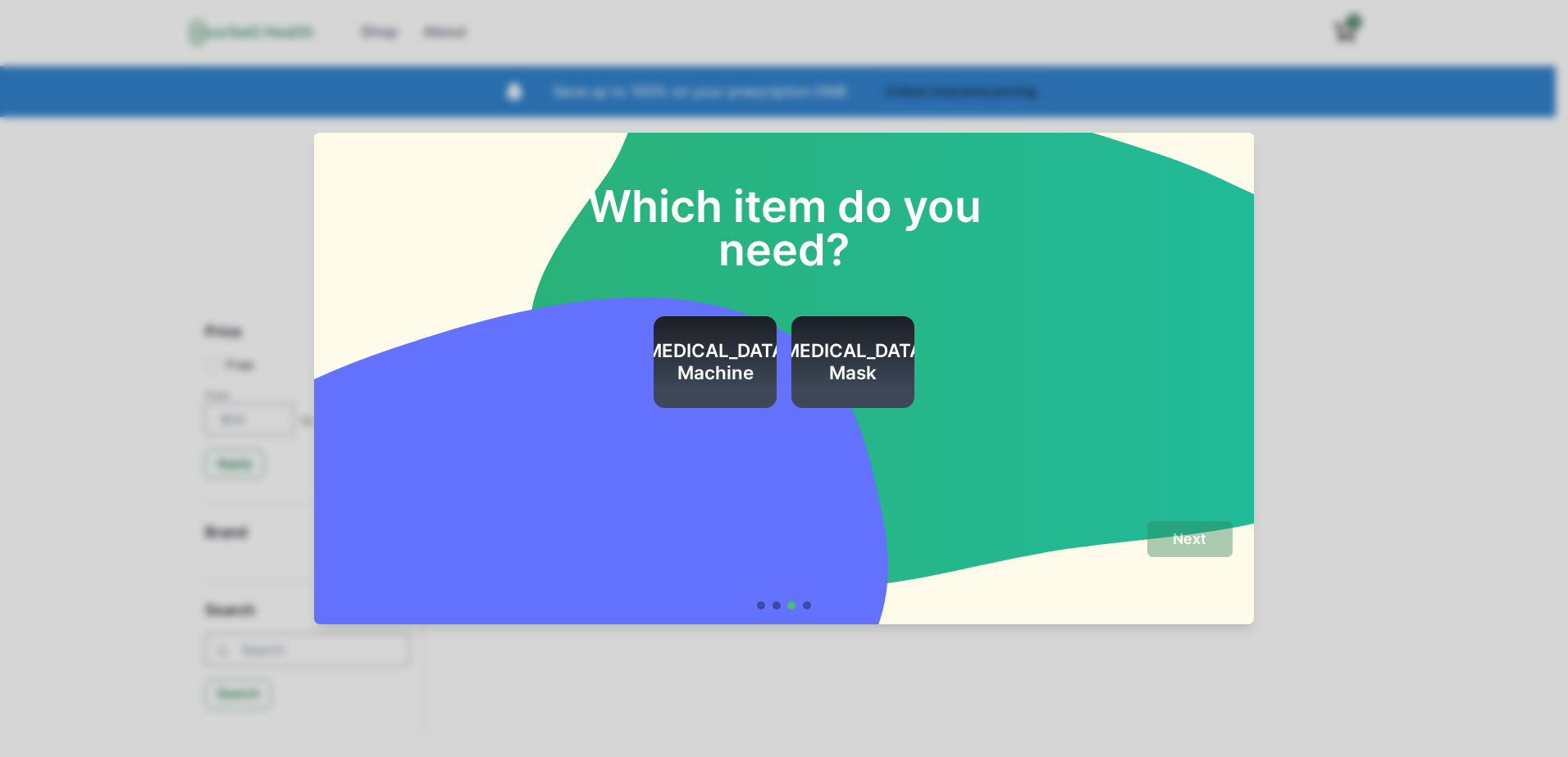
click at [723, 363] on h2 "[MEDICAL_DATA] Machine" at bounding box center [715, 363] width 154 height 44
click at [1171, 540] on button "Next" at bounding box center [1190, 539] width 86 height 37
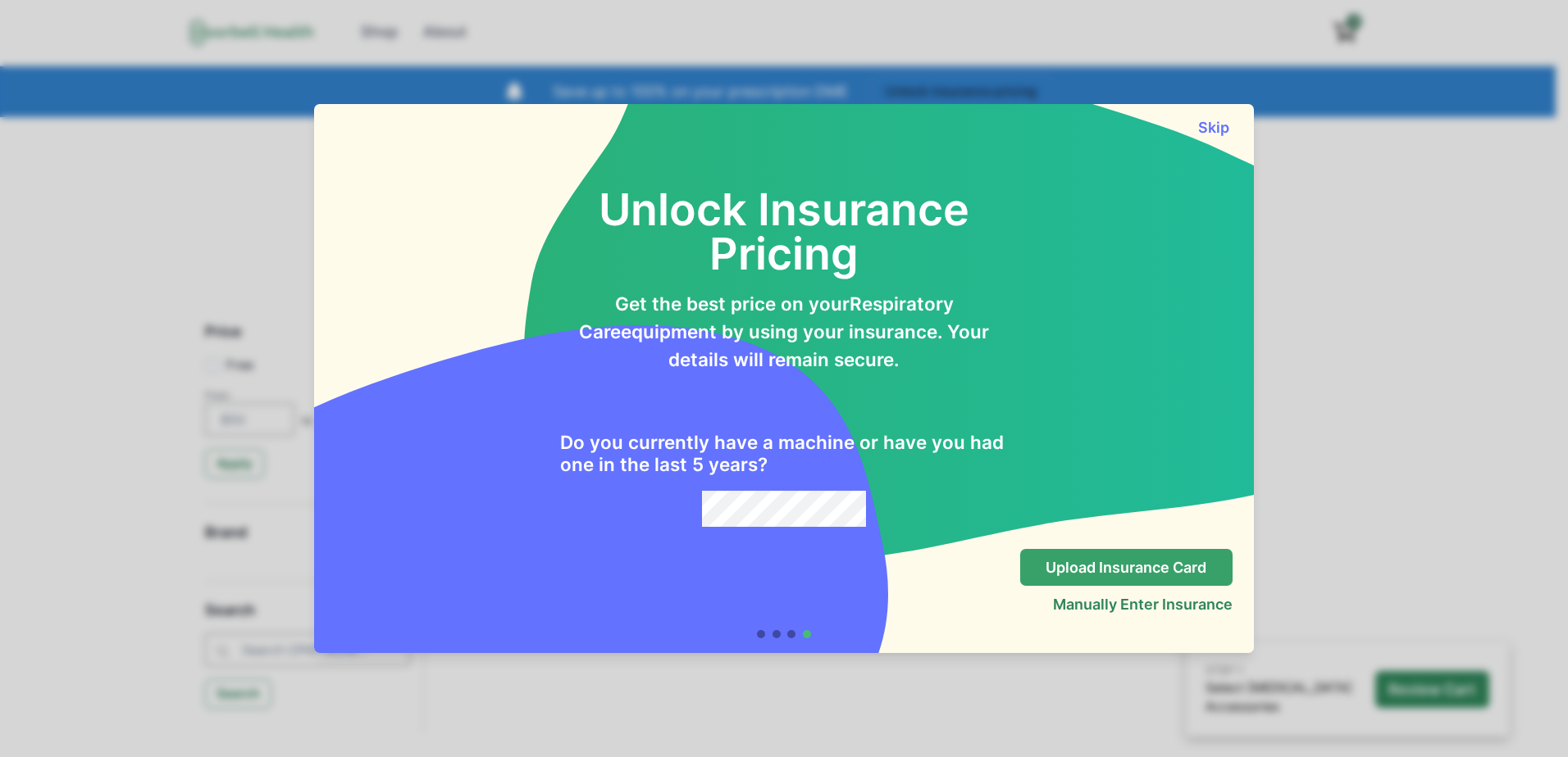
click at [1083, 571] on p "Upload Insurance Card" at bounding box center [1126, 567] width 161 height 18
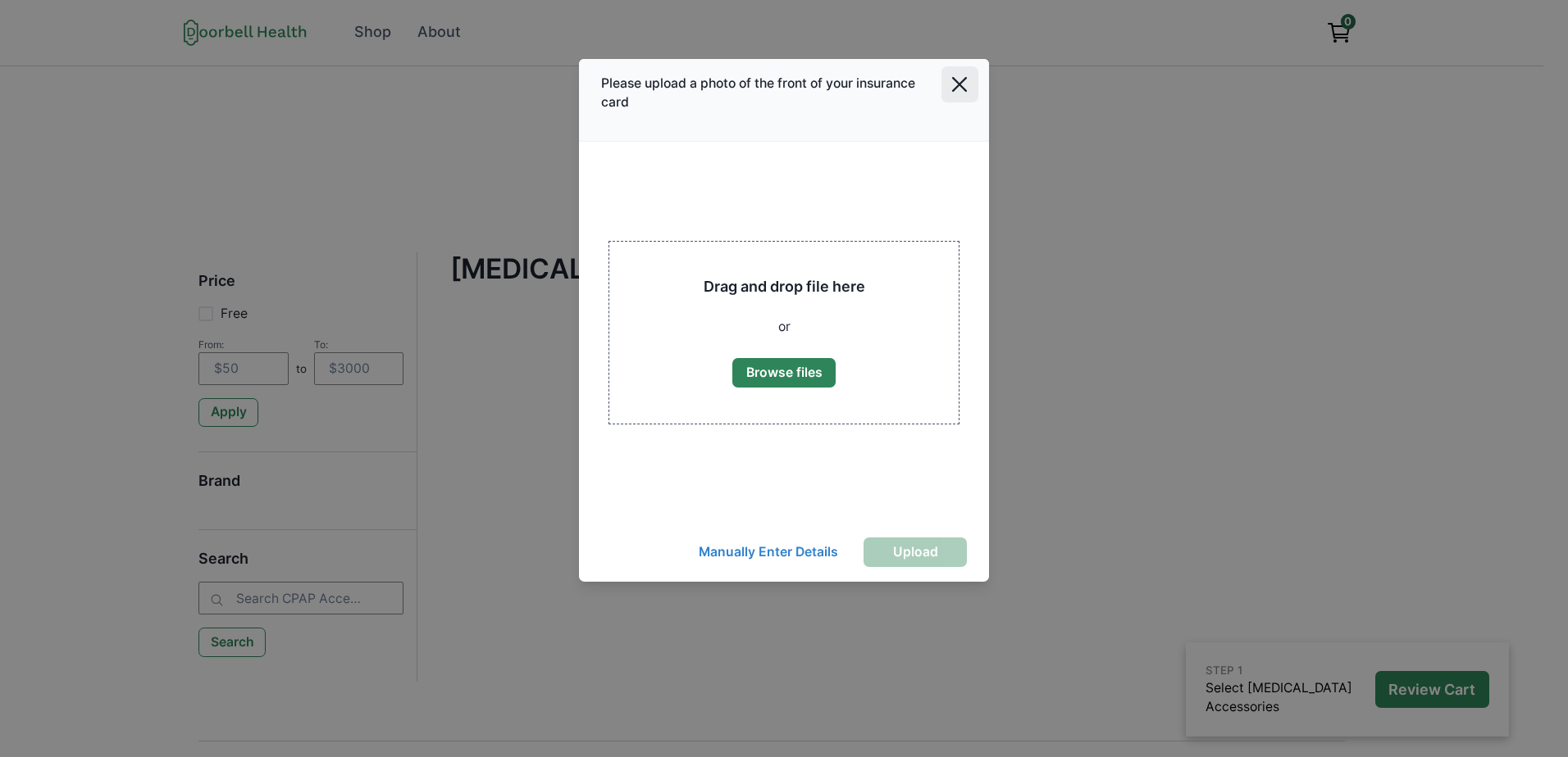
click at [953, 88] on icon "Close" at bounding box center [959, 84] width 15 height 15
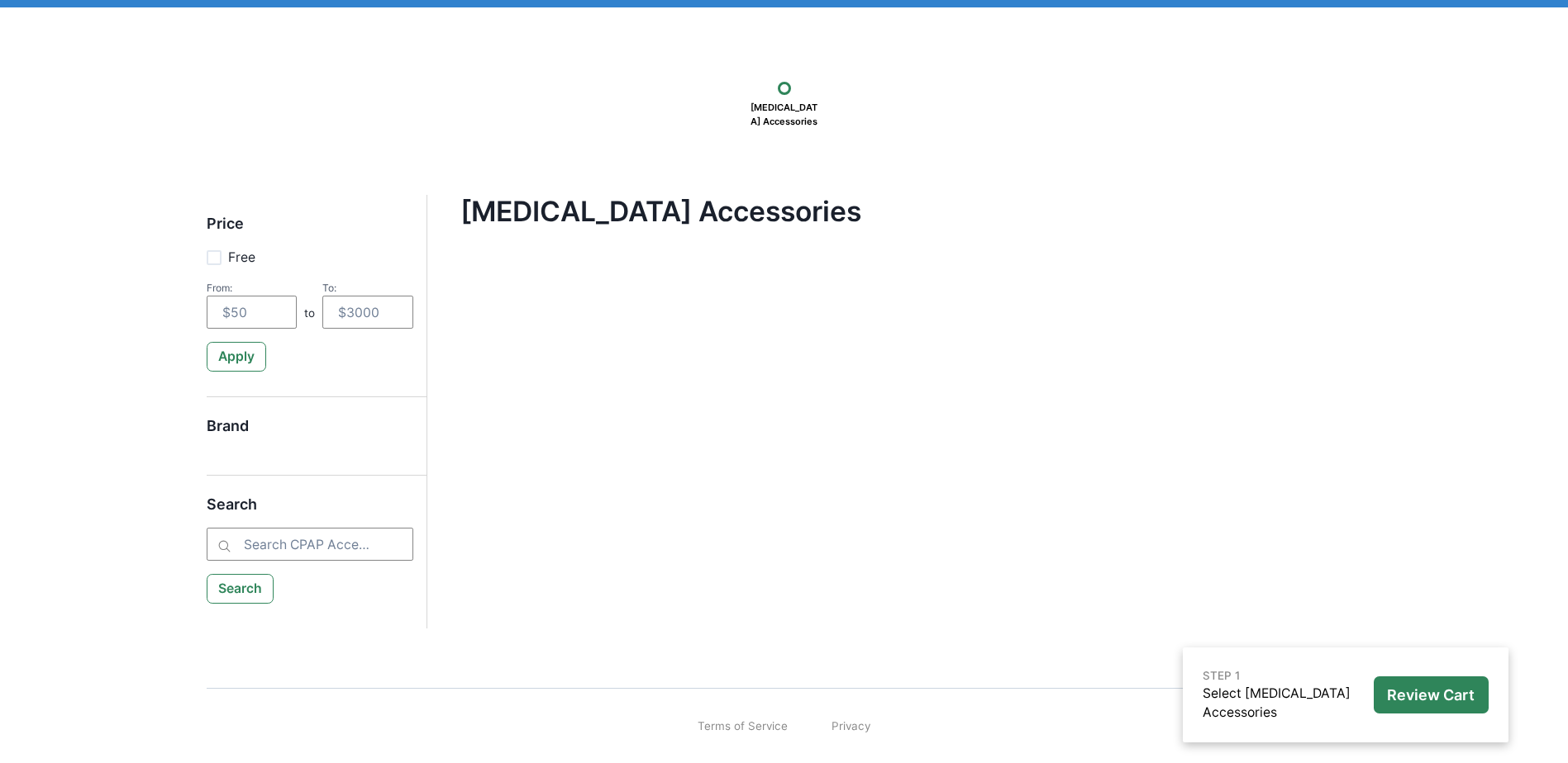
scroll to position [111, 0]
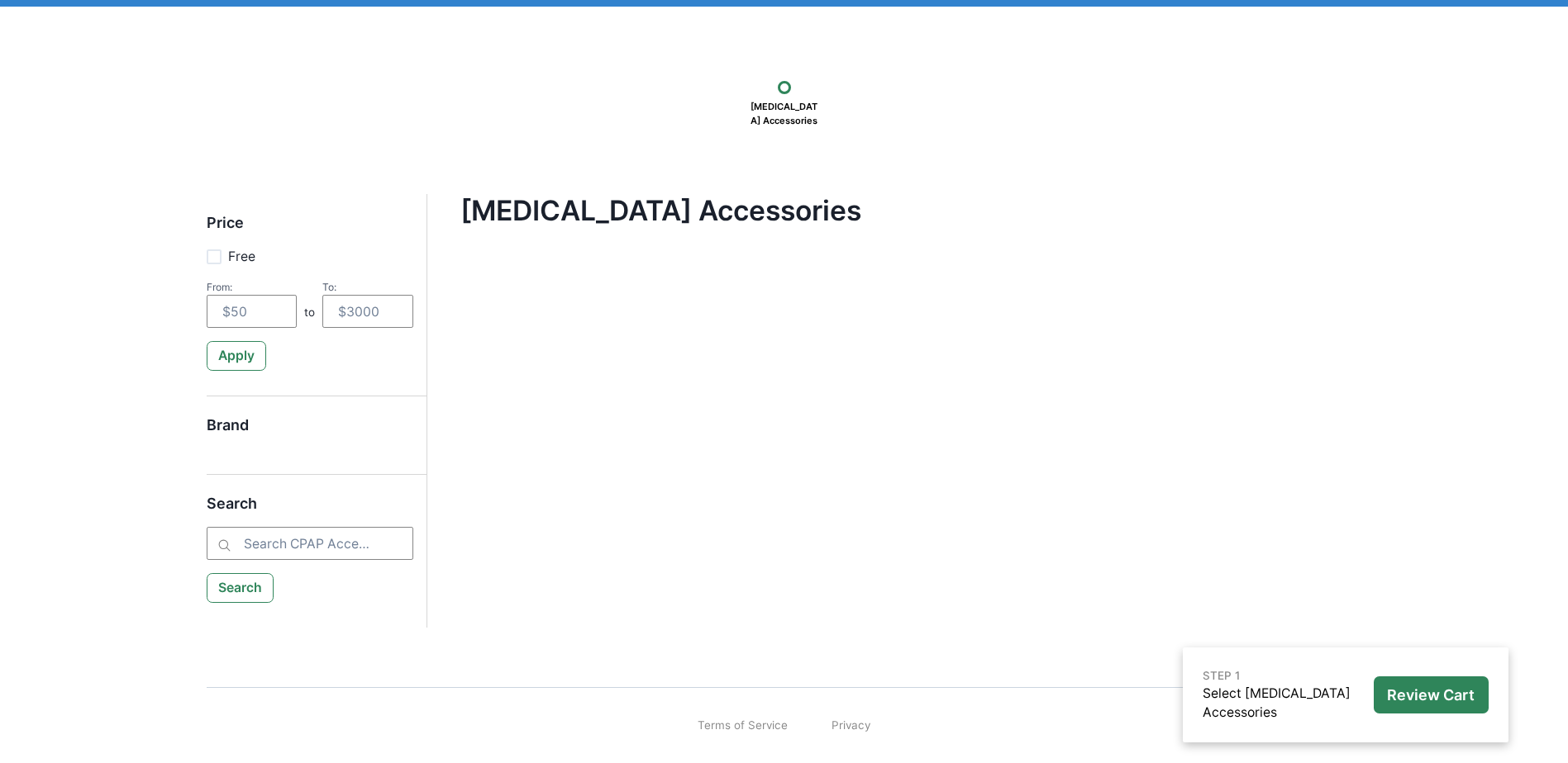
click at [212, 257] on span at bounding box center [214, 256] width 15 height 15
click at [207, 257] on input "Free" at bounding box center [206, 256] width 1 height 1
checkbox input "true"
type input "0"
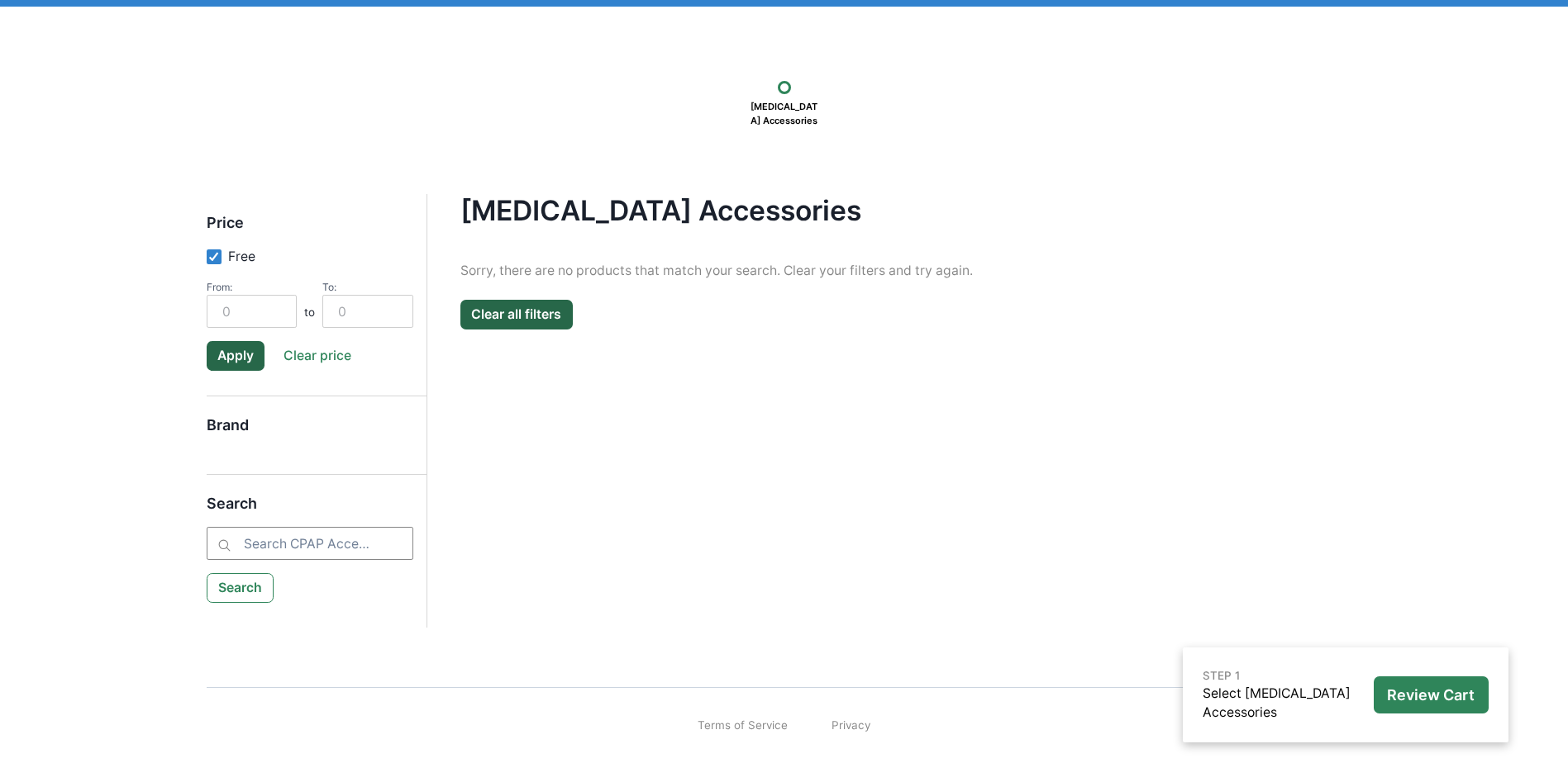
click at [234, 422] on h5 "Brand" at bounding box center [310, 433] width 207 height 33
click at [277, 431] on h5 "Brand" at bounding box center [310, 433] width 207 height 33
click at [312, 347] on button "Clear price" at bounding box center [317, 356] width 90 height 29
checkbox input "false"
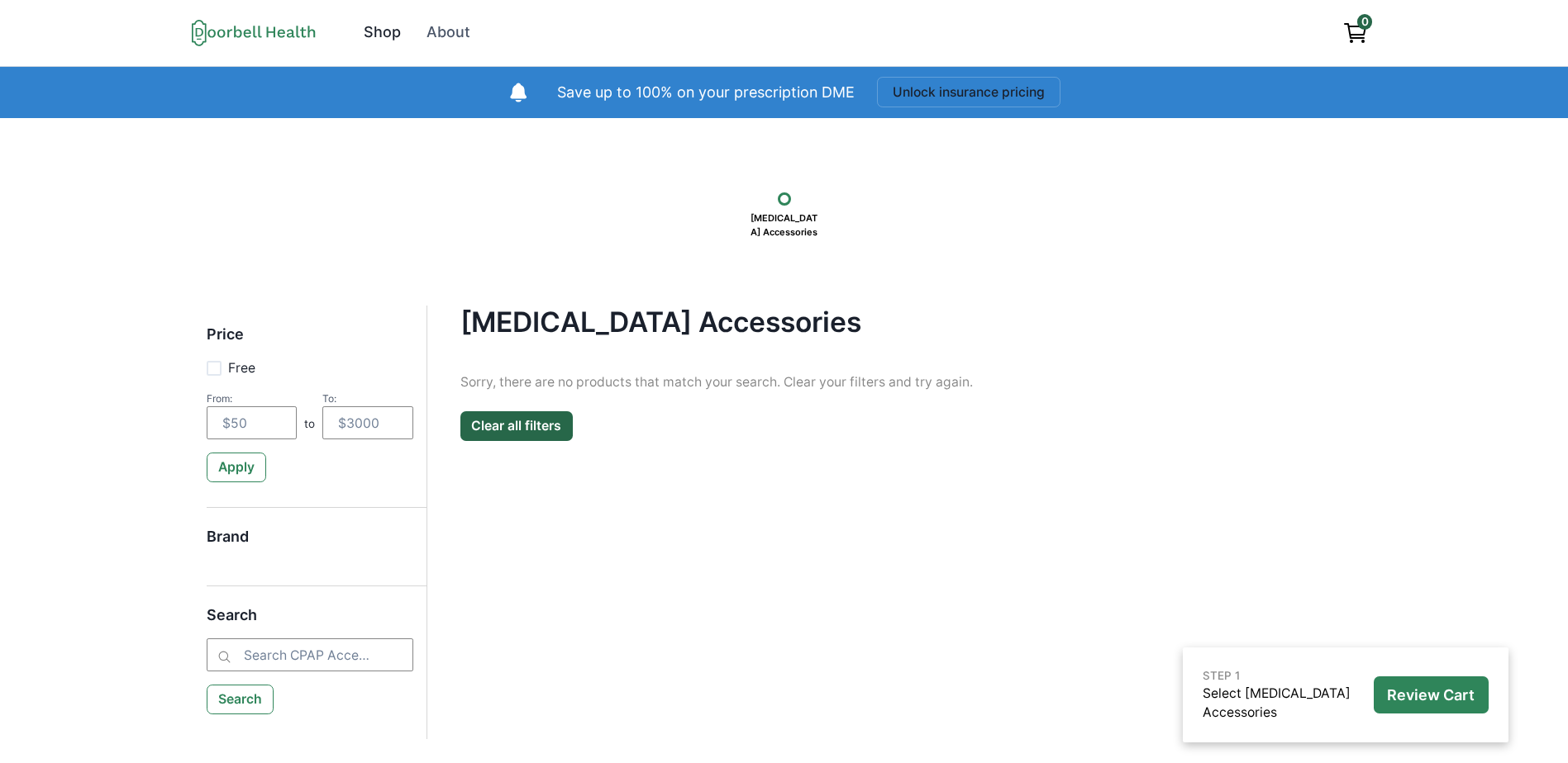
click at [386, 28] on div "Shop" at bounding box center [382, 33] width 37 height 22
click at [372, 29] on div "Shop" at bounding box center [382, 33] width 37 height 22
checkbox input "true"
type input "0"
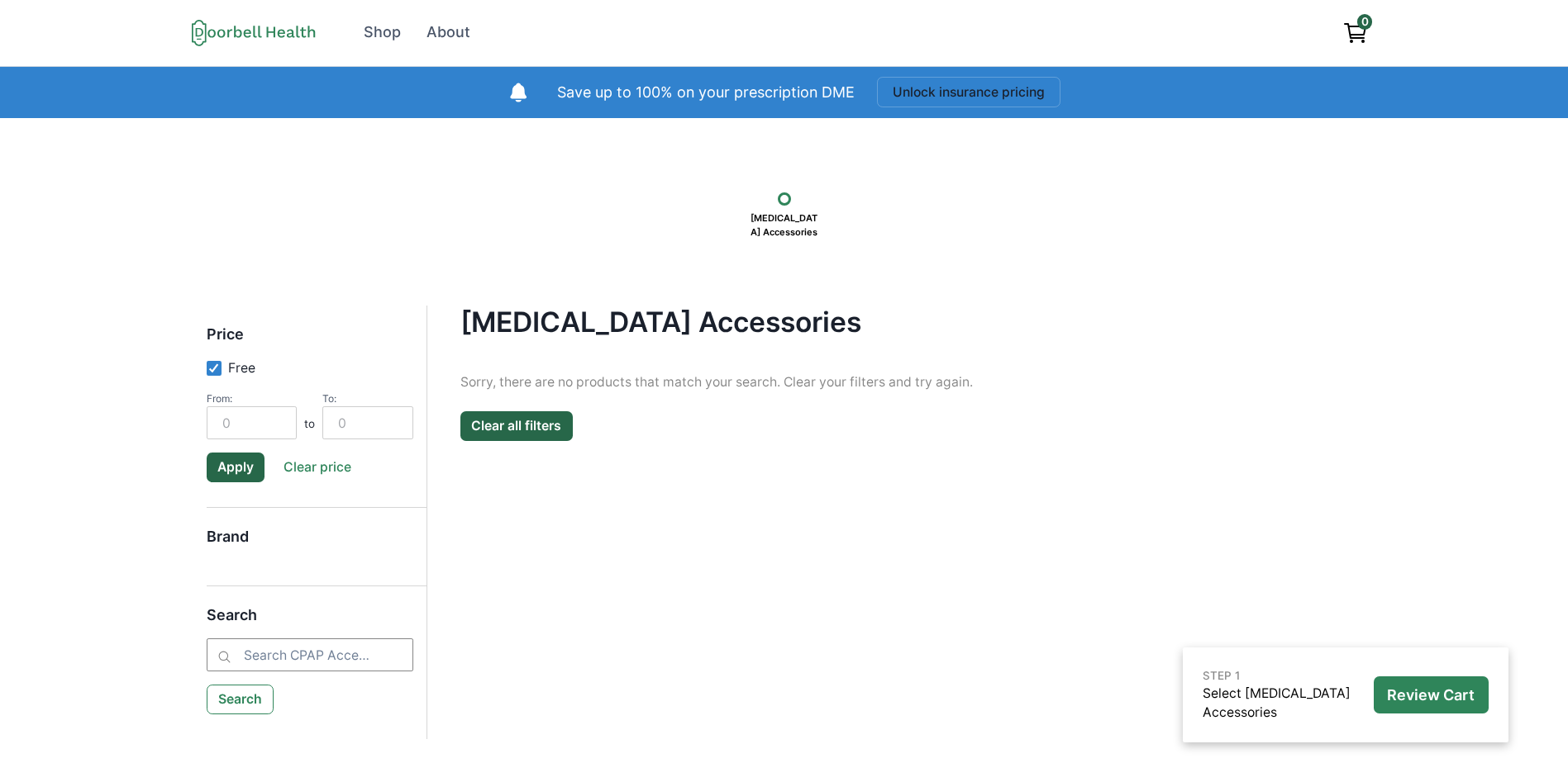
checkbox input "false"
click at [380, 35] on div "Shop" at bounding box center [382, 33] width 37 height 22
click at [382, 33] on div "Shop" at bounding box center [382, 33] width 37 height 22
click at [456, 22] on div "About" at bounding box center [448, 33] width 44 height 22
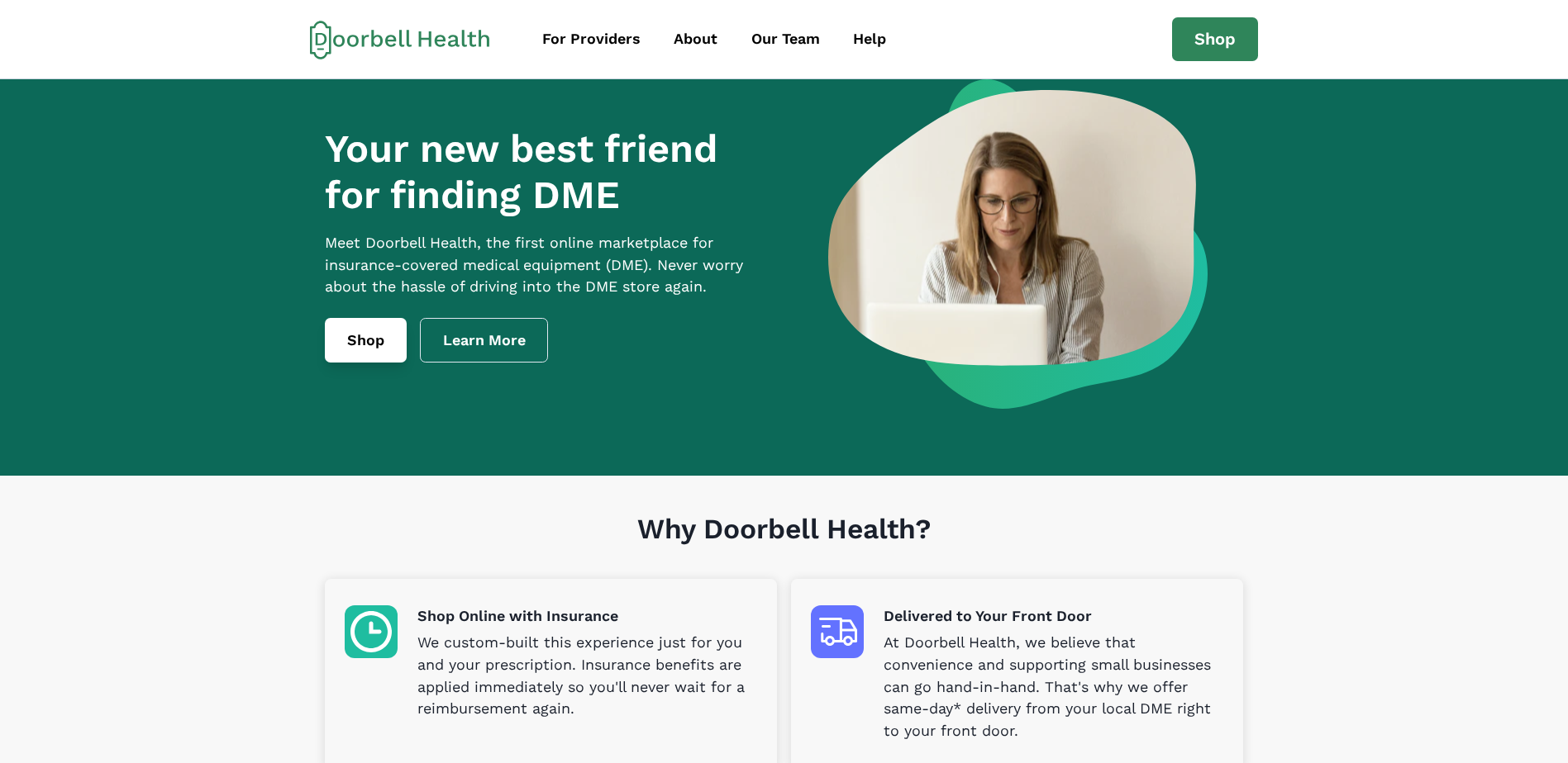
click at [367, 363] on link "Shop" at bounding box center [366, 341] width 82 height 45
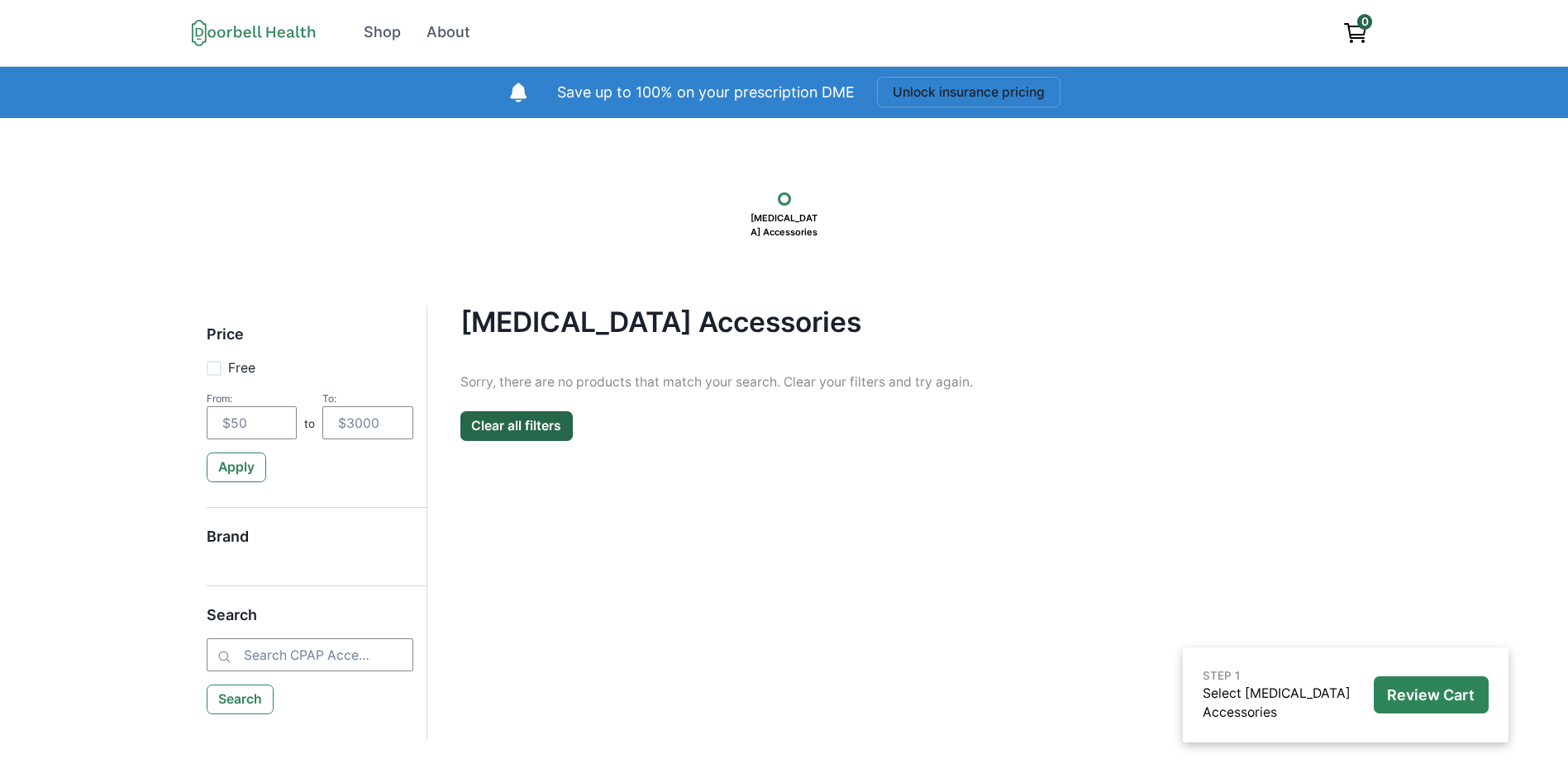
click at [1356, 21] on icon "View cart" at bounding box center [1355, 33] width 27 height 27
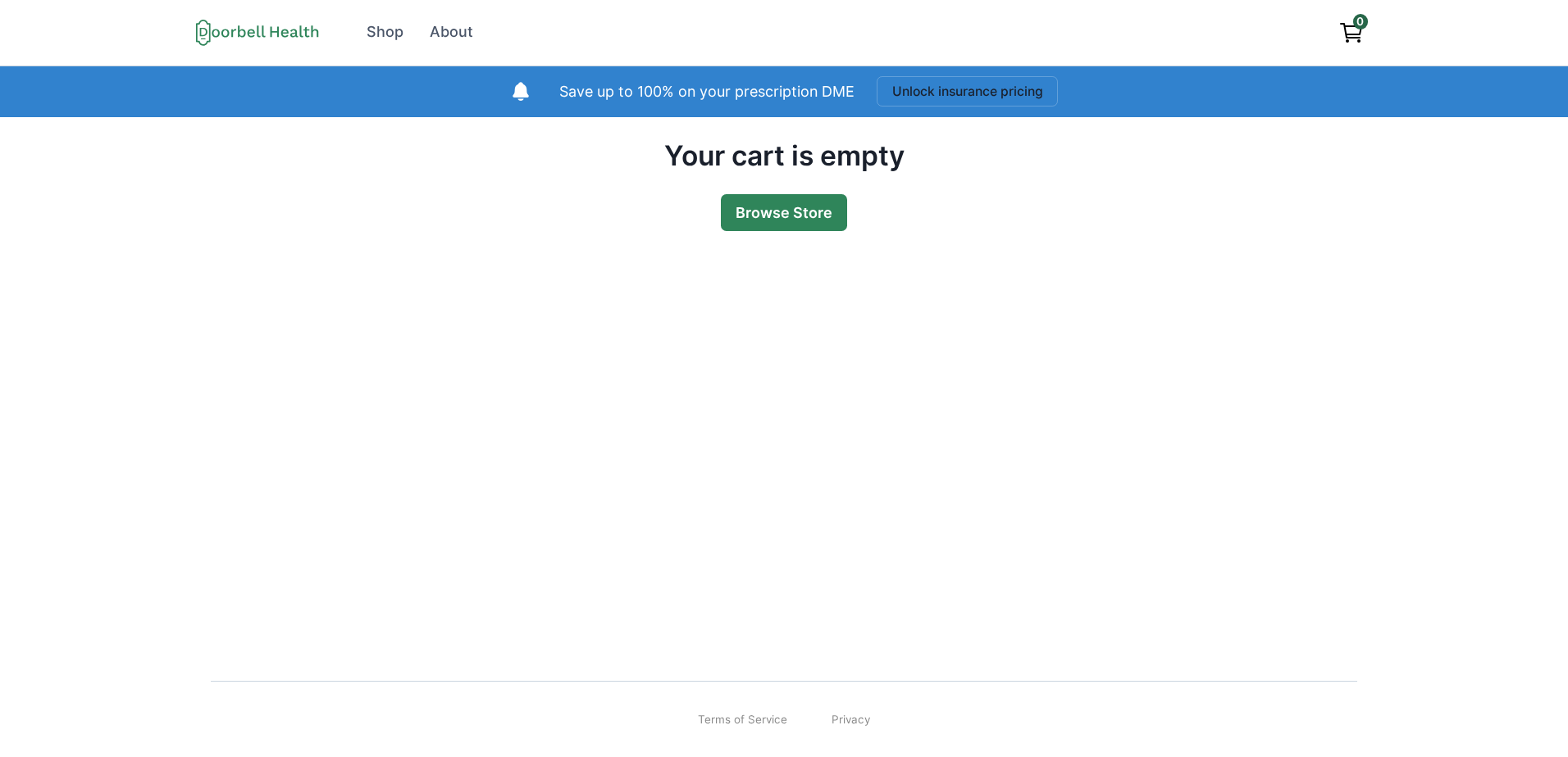
click at [799, 215] on link "Browse Store" at bounding box center [784, 212] width 127 height 37
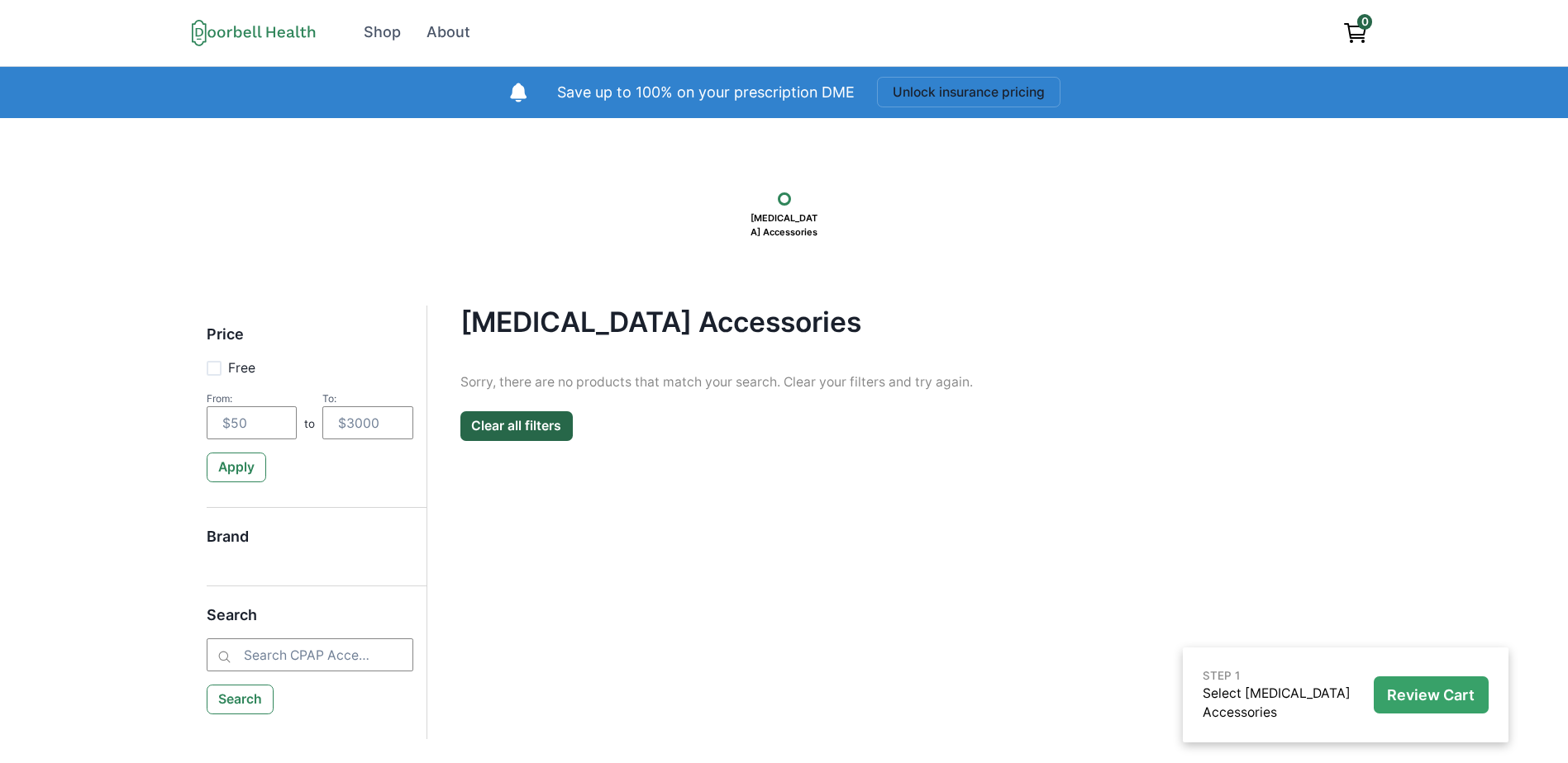
click at [1400, 698] on p "Review Cart" at bounding box center [1431, 695] width 88 height 18
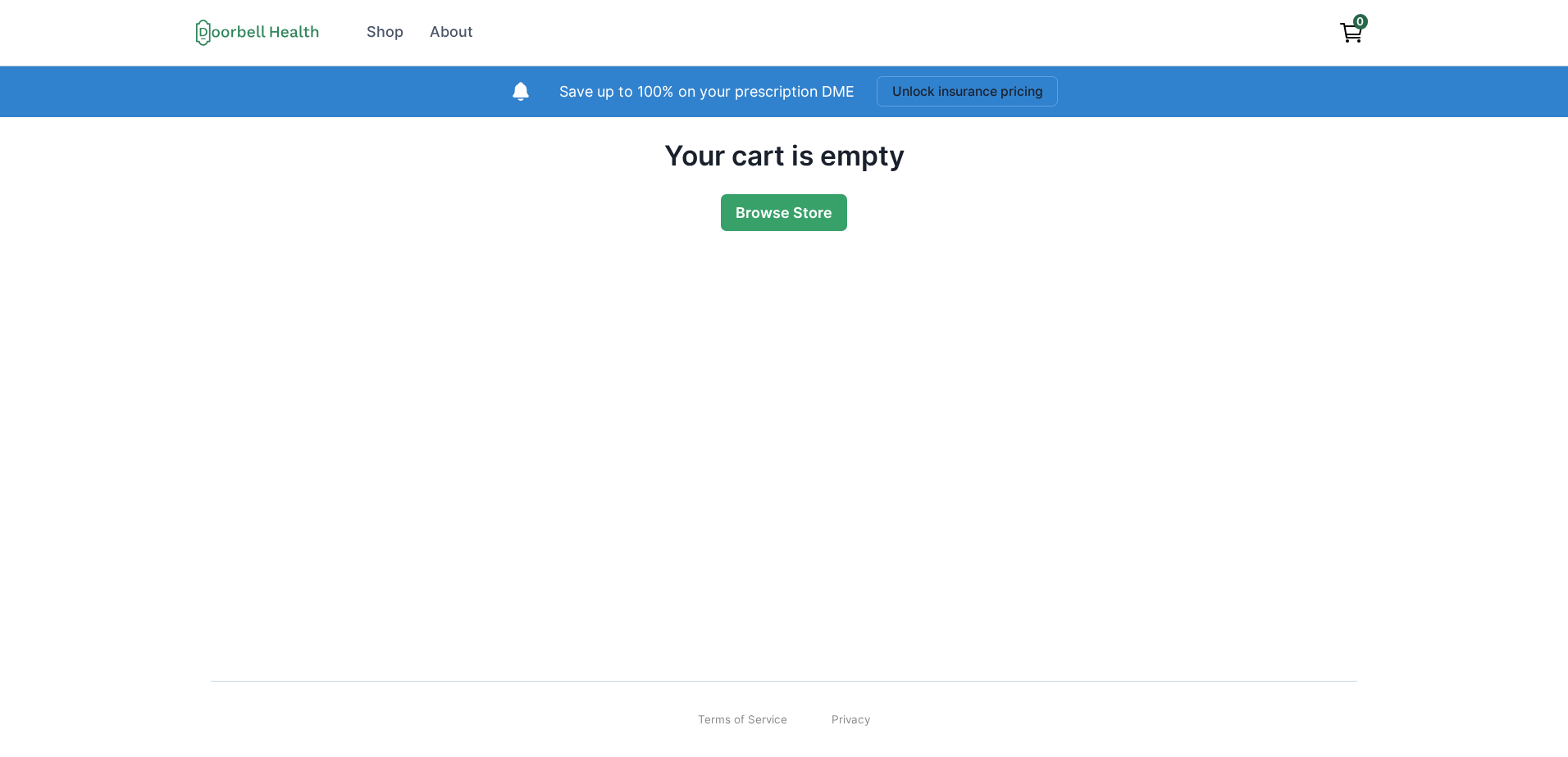
click at [1354, 49] on link "0" at bounding box center [1351, 32] width 41 height 37
click at [1357, 33] on icon "View cart" at bounding box center [1351, 33] width 27 height 27
click at [744, 207] on link "Browse Store" at bounding box center [784, 212] width 127 height 37
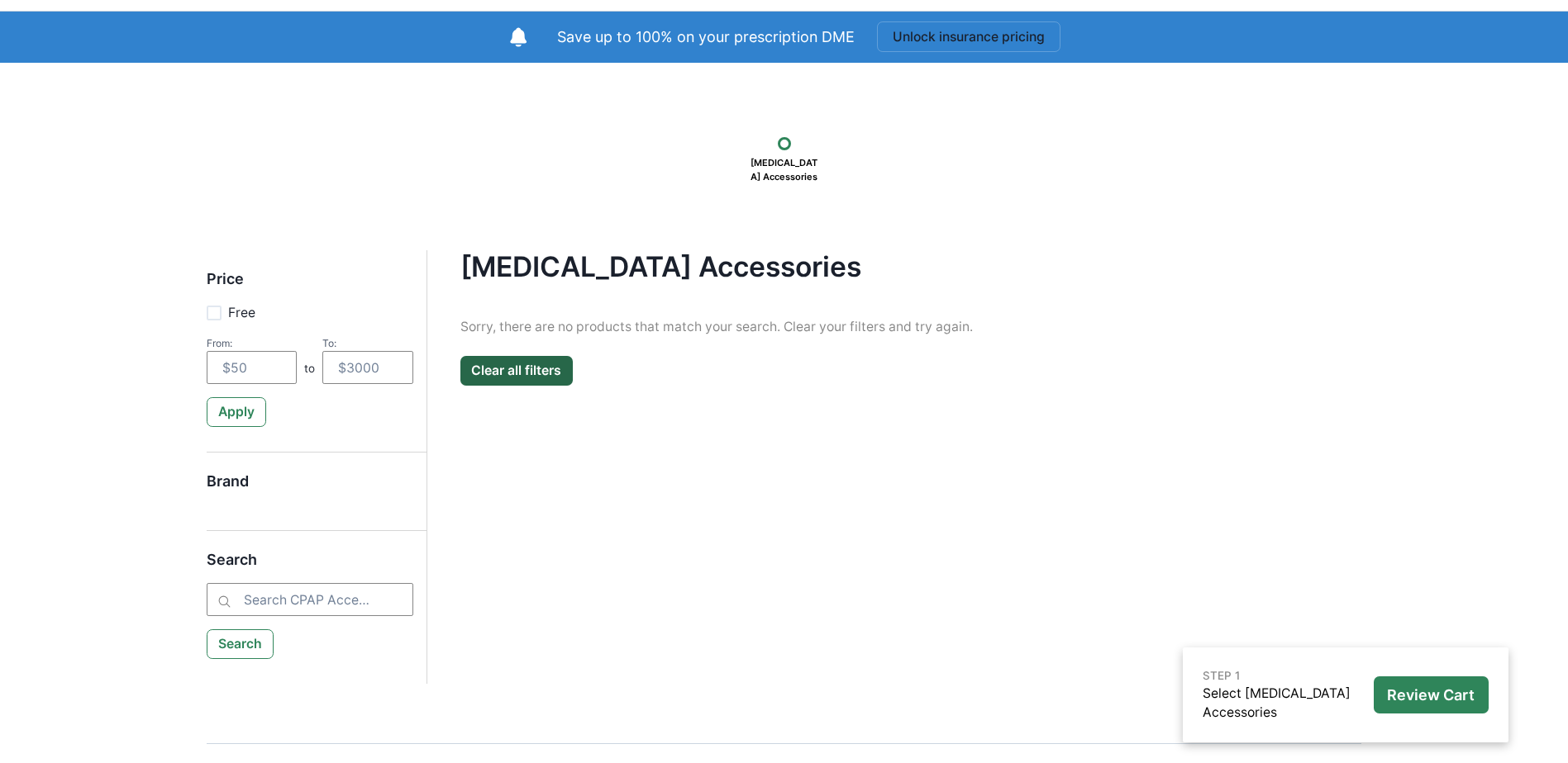
scroll to position [111, 0]
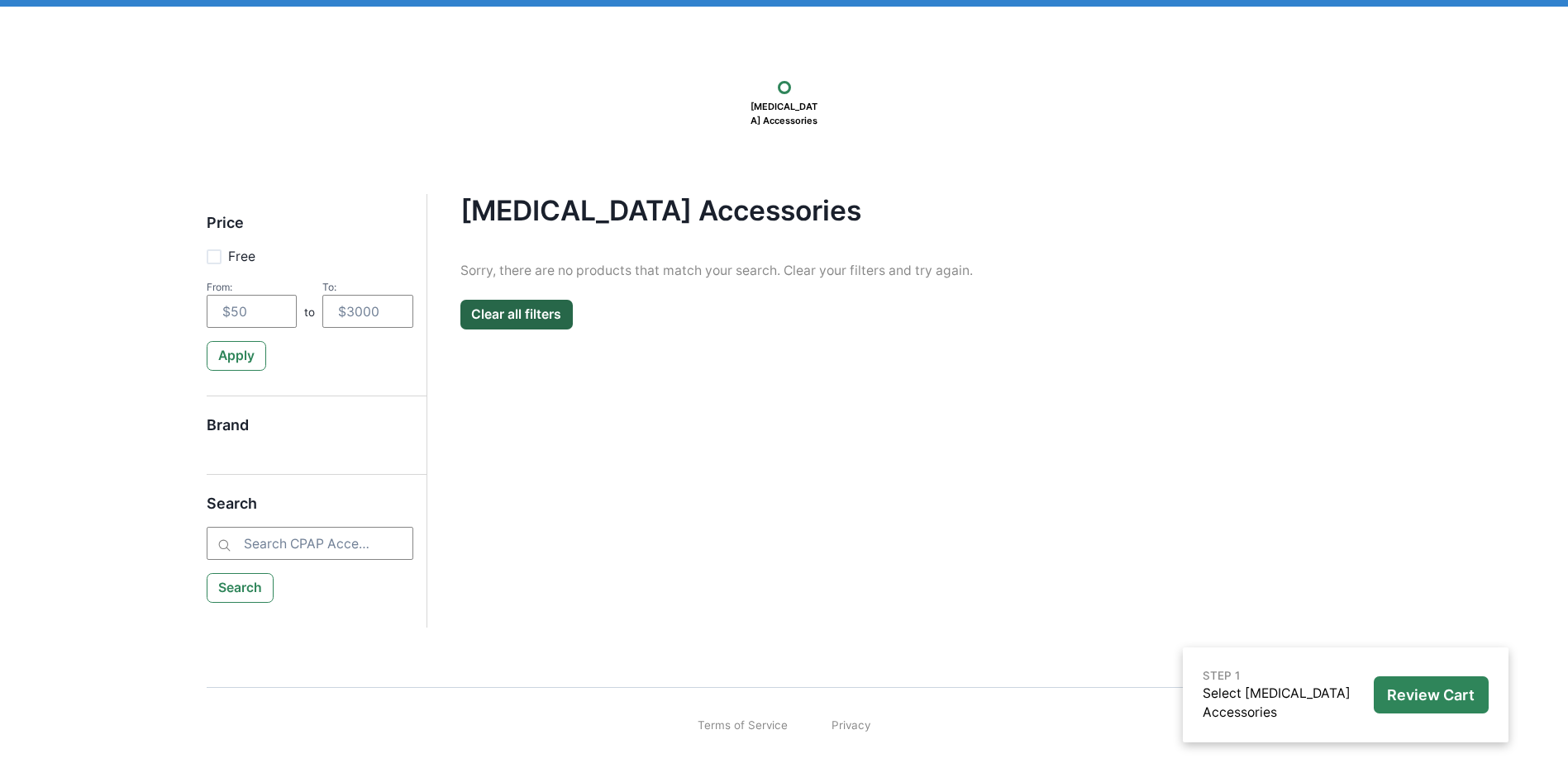
click at [235, 417] on h5 "Brand" at bounding box center [310, 433] width 207 height 33
drag, startPoint x: 244, startPoint y: 289, endPoint x: 235, endPoint y: 278, distance: 14.2
click at [243, 286] on div "From:" at bounding box center [252, 287] width 91 height 12
click at [210, 253] on span at bounding box center [214, 256] width 15 height 15
click at [207, 256] on input "Free" at bounding box center [206, 256] width 1 height 1
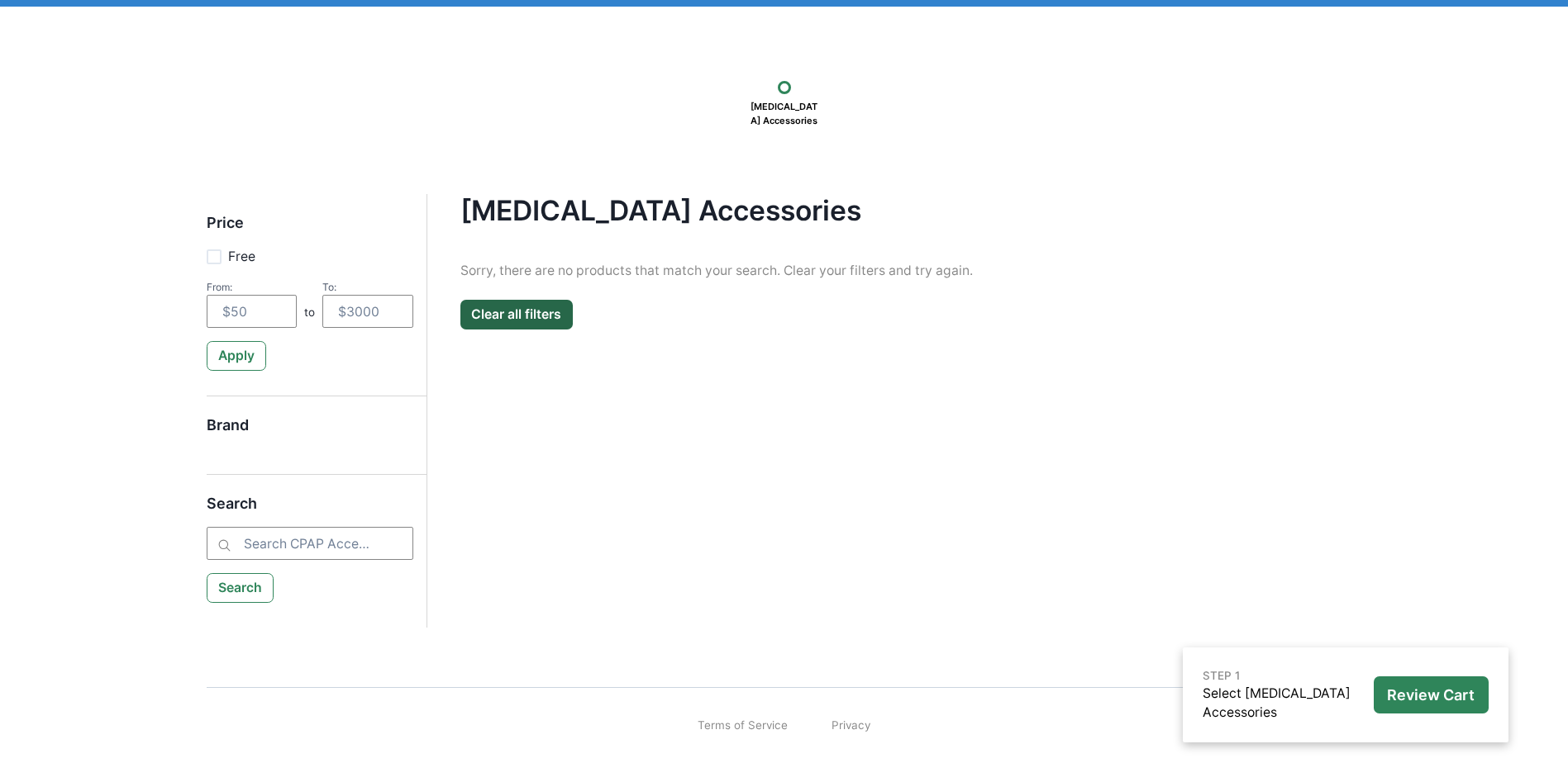
checkbox input "true"
type input "0"
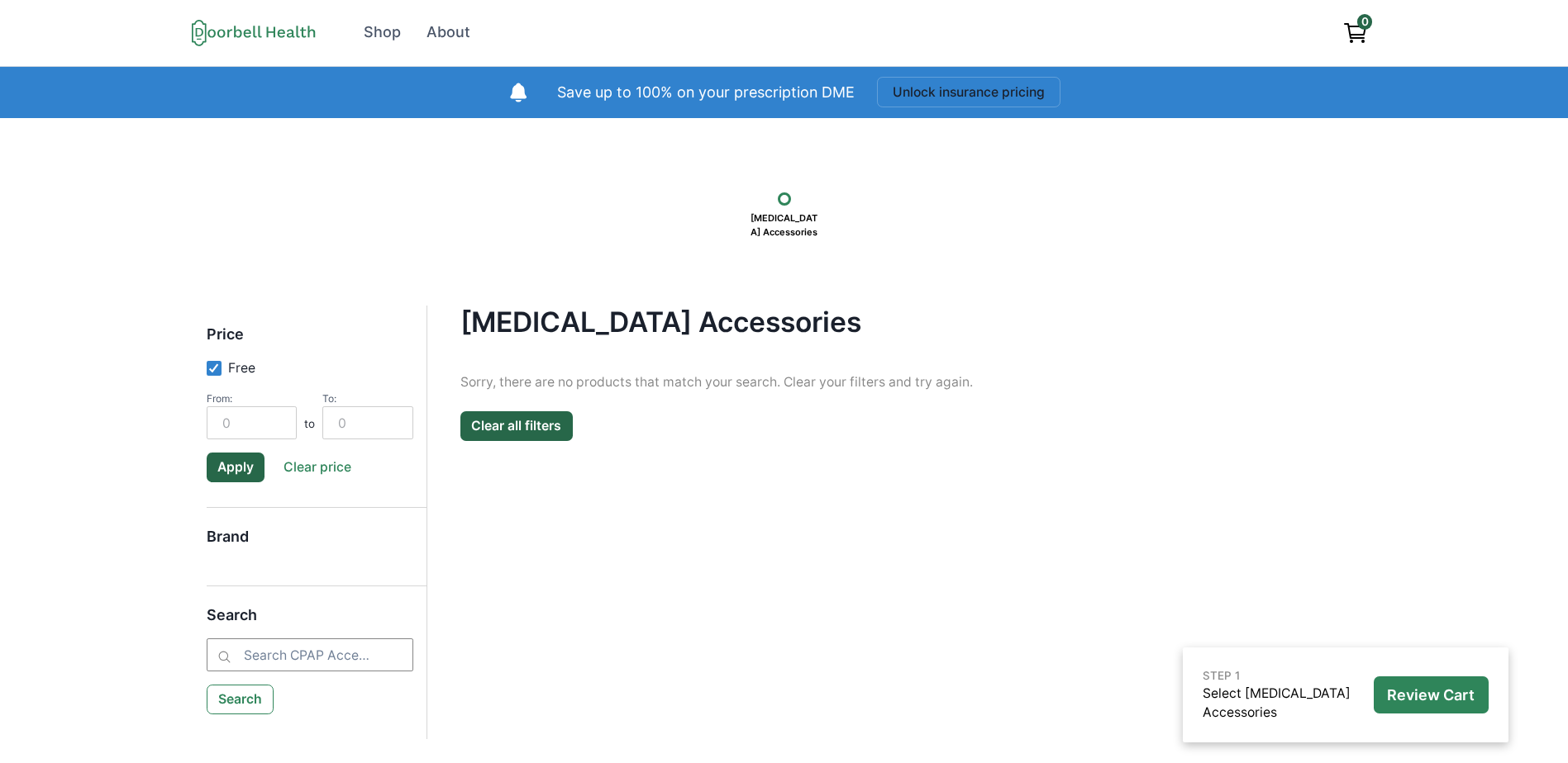
click at [784, 197] on div at bounding box center [784, 198] width 13 height 13
click at [784, 197] on div at bounding box center [784, 198] width 13 height 13
click at [448, 32] on div "About" at bounding box center [448, 33] width 44 height 22
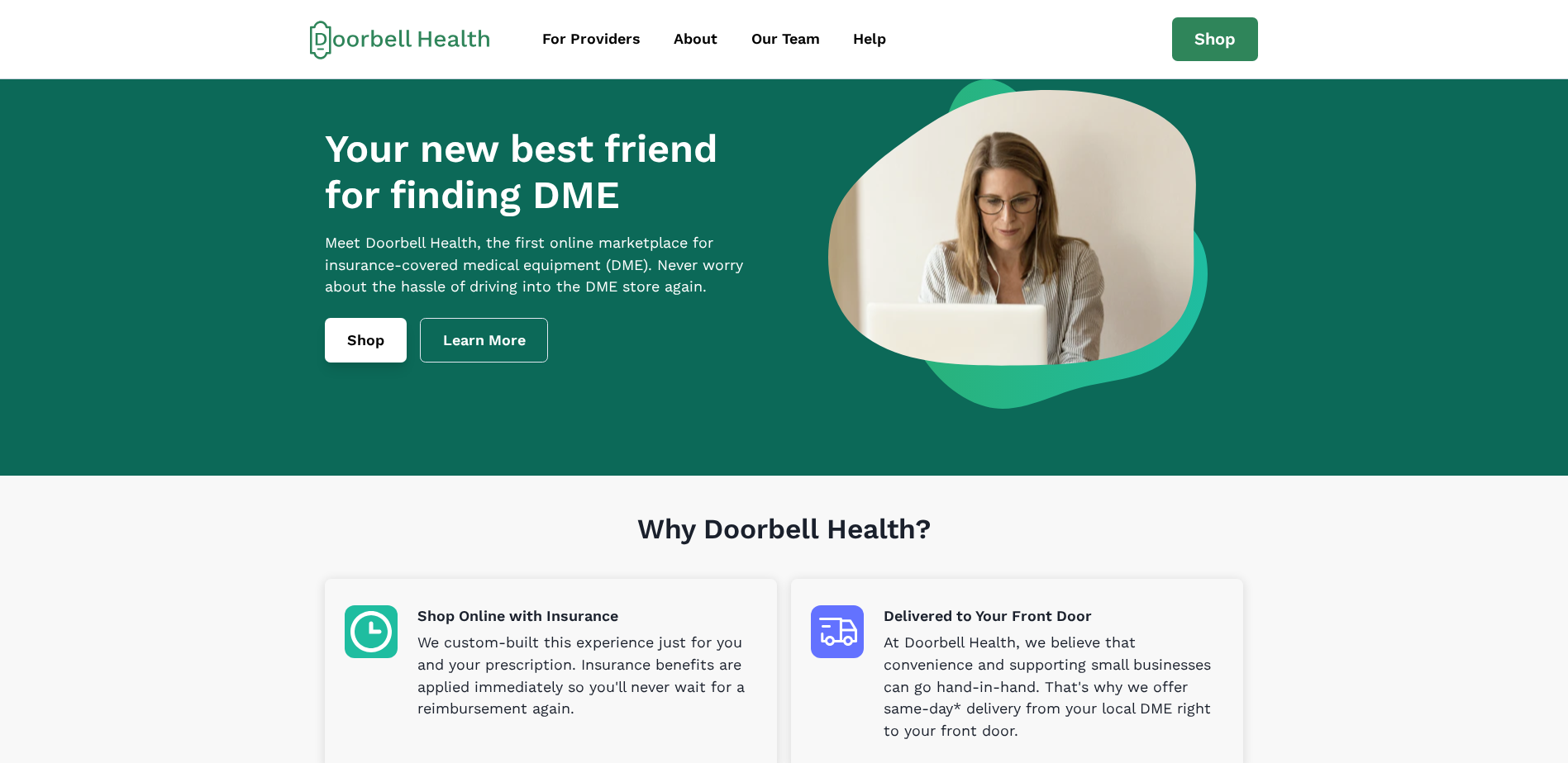
click at [374, 363] on link "Shop" at bounding box center [366, 341] width 82 height 45
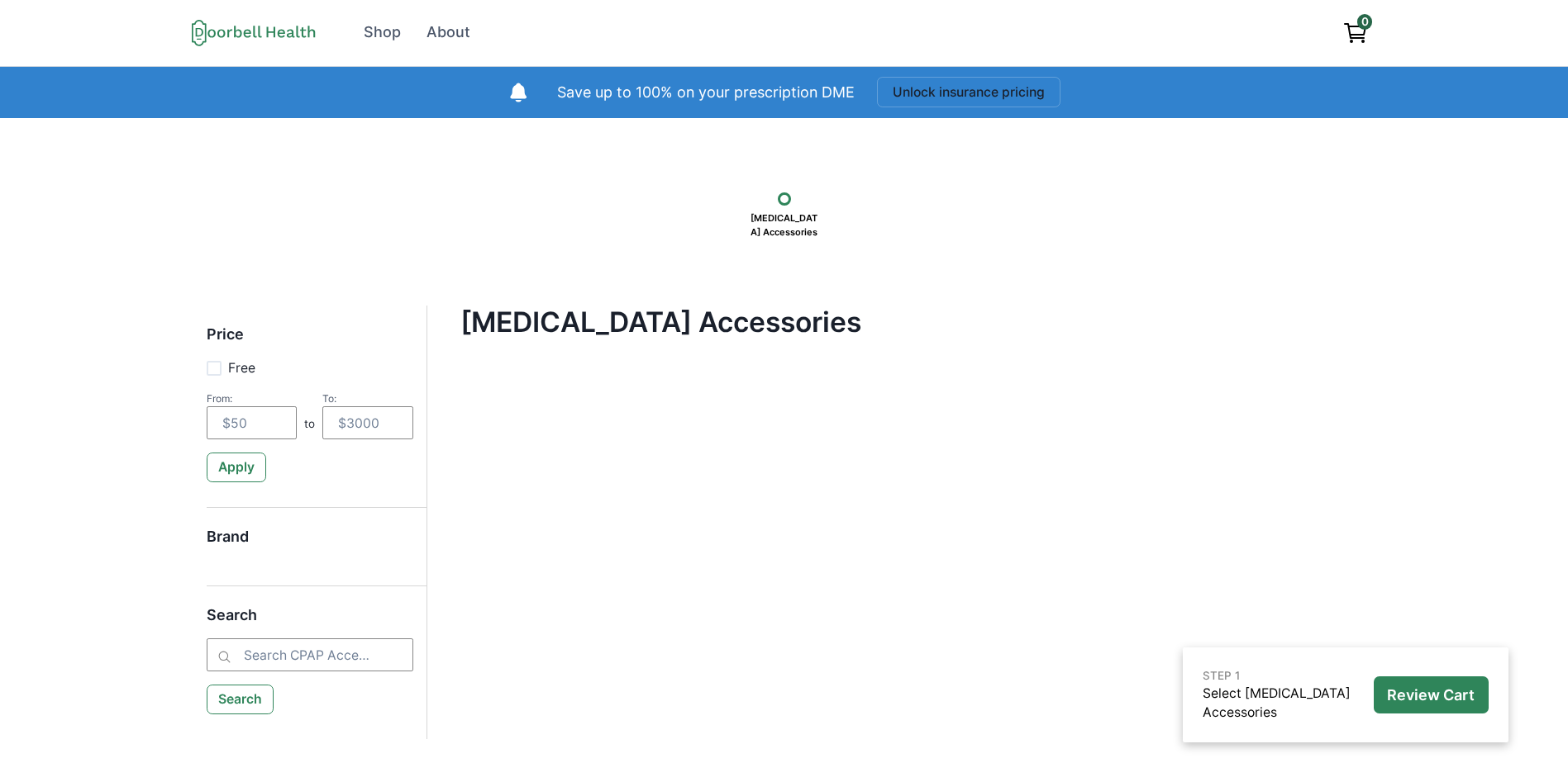
scroll to position [111, 0]
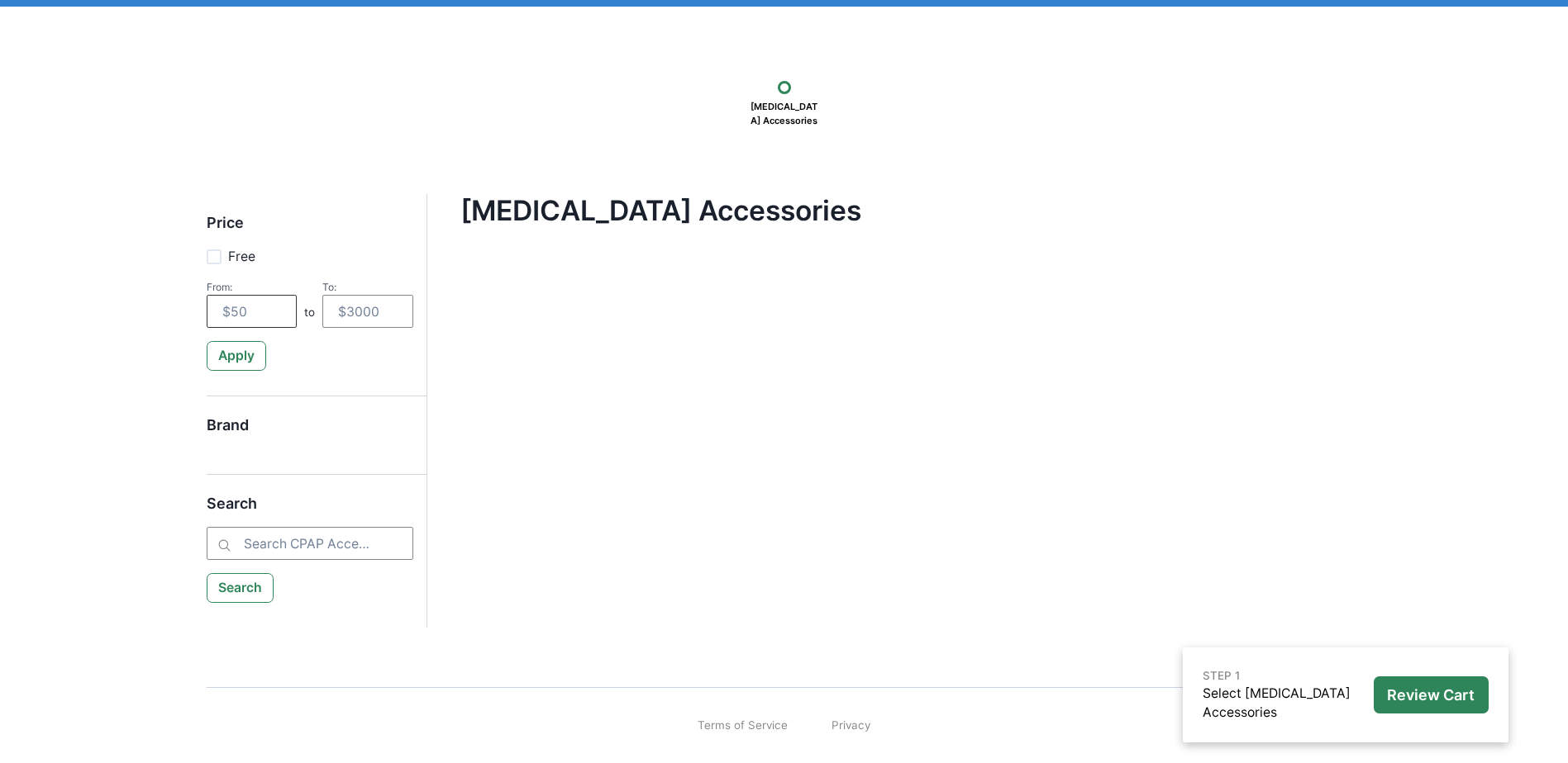
click at [271, 315] on input "number" at bounding box center [252, 311] width 91 height 33
click at [361, 306] on input "number" at bounding box center [367, 311] width 91 height 33
click at [248, 356] on button "Apply" at bounding box center [237, 356] width 60 height 29
click at [273, 589] on button "Search" at bounding box center [241, 588] width 68 height 29
click at [274, 549] on input "search" at bounding box center [310, 543] width 207 height 33
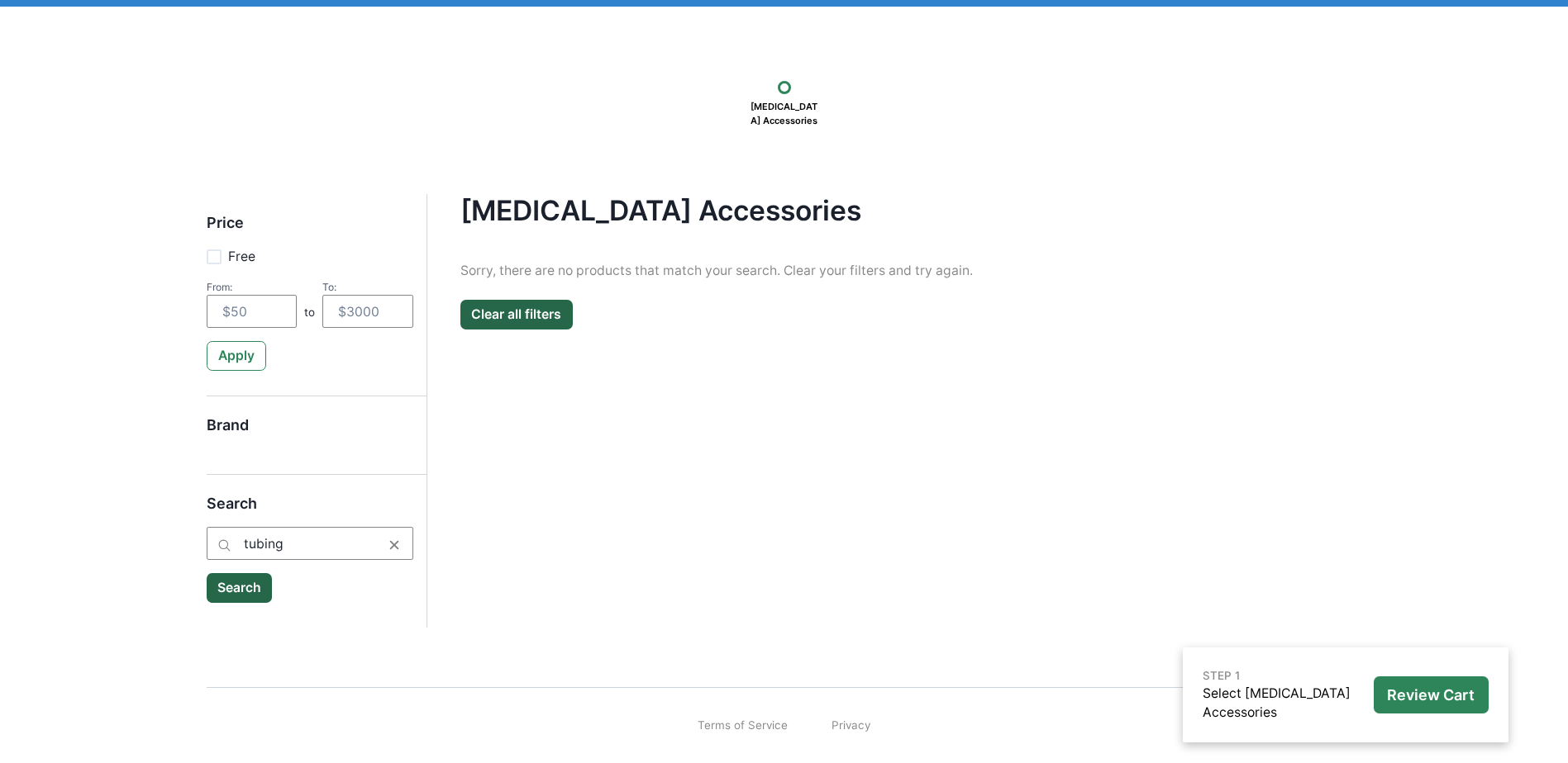
type input "tubing"
click at [216, 589] on button "Search" at bounding box center [240, 588] width 66 height 29
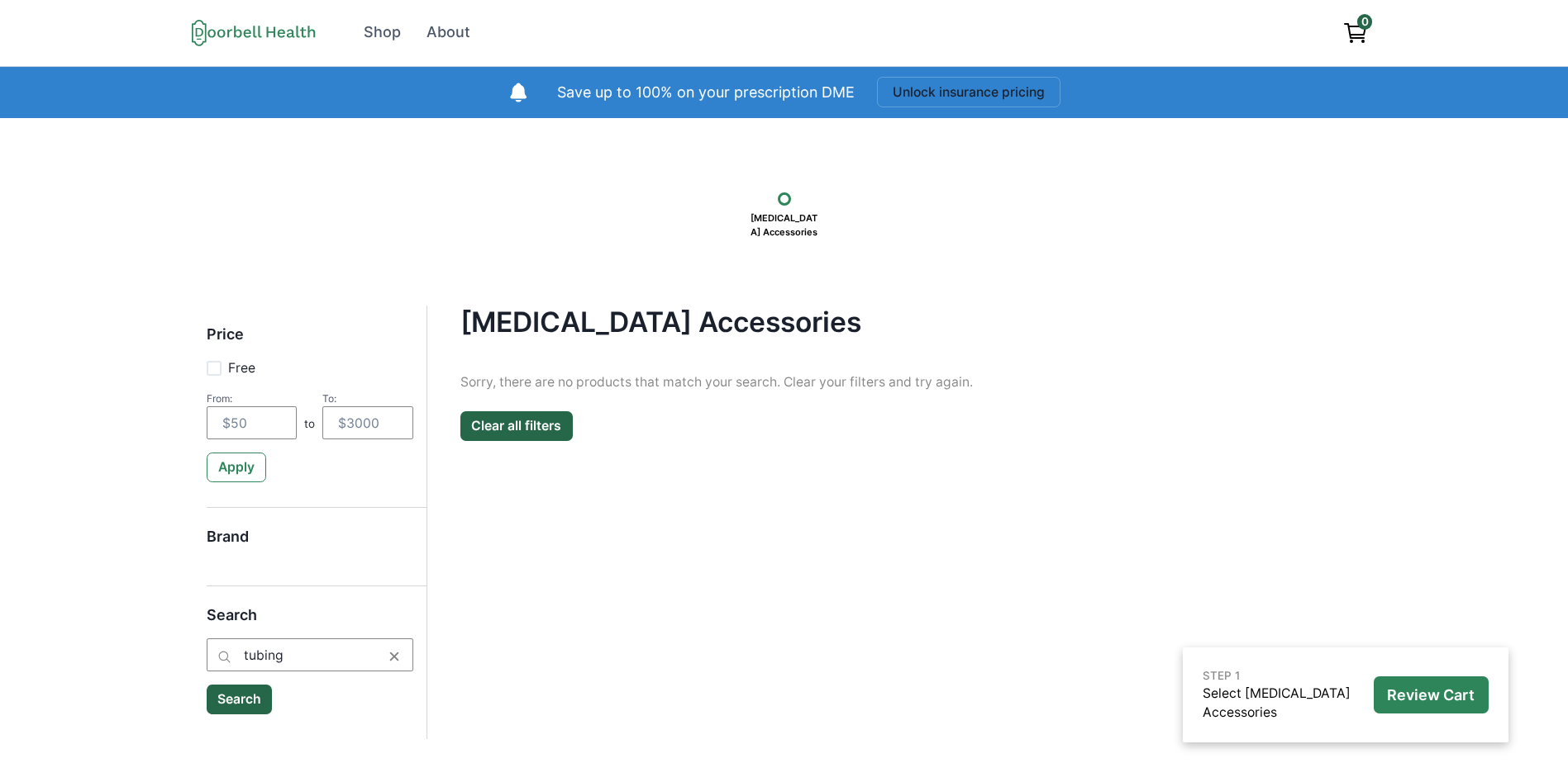
click at [234, 28] on icon at bounding box center [237, 32] width 8 height 11
